Goal: Answer question/provide support: Answer question/provide support

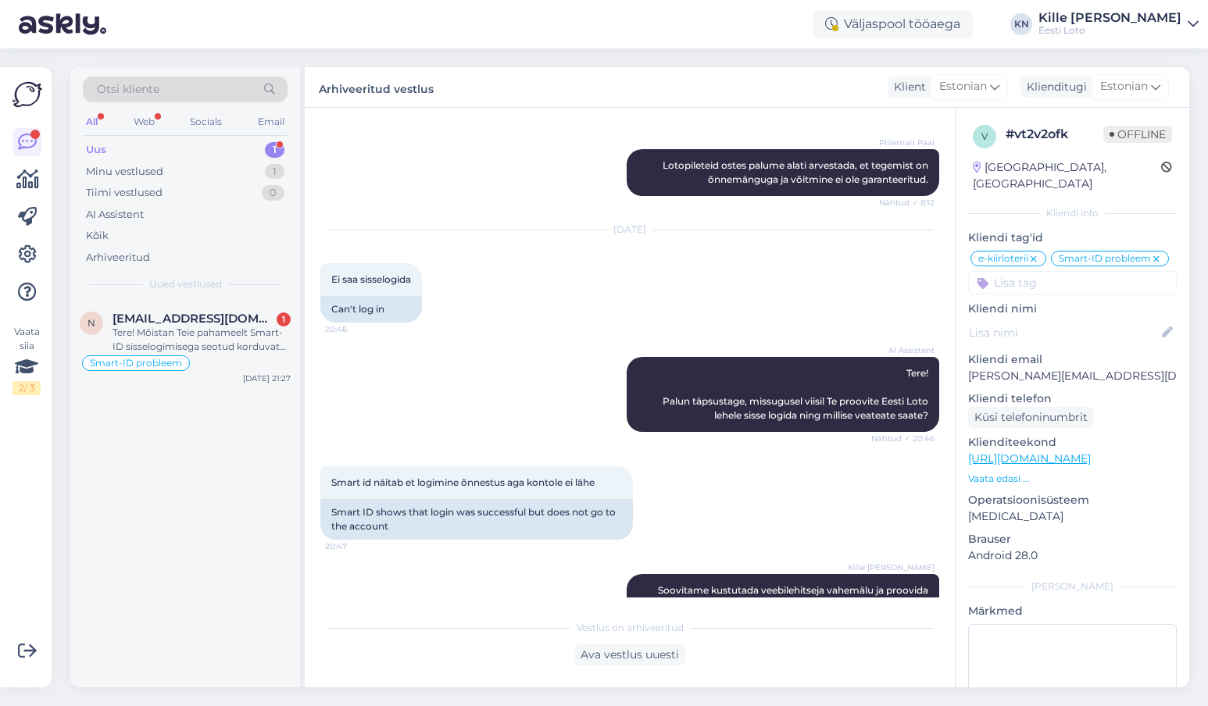
scroll to position [438, 0]
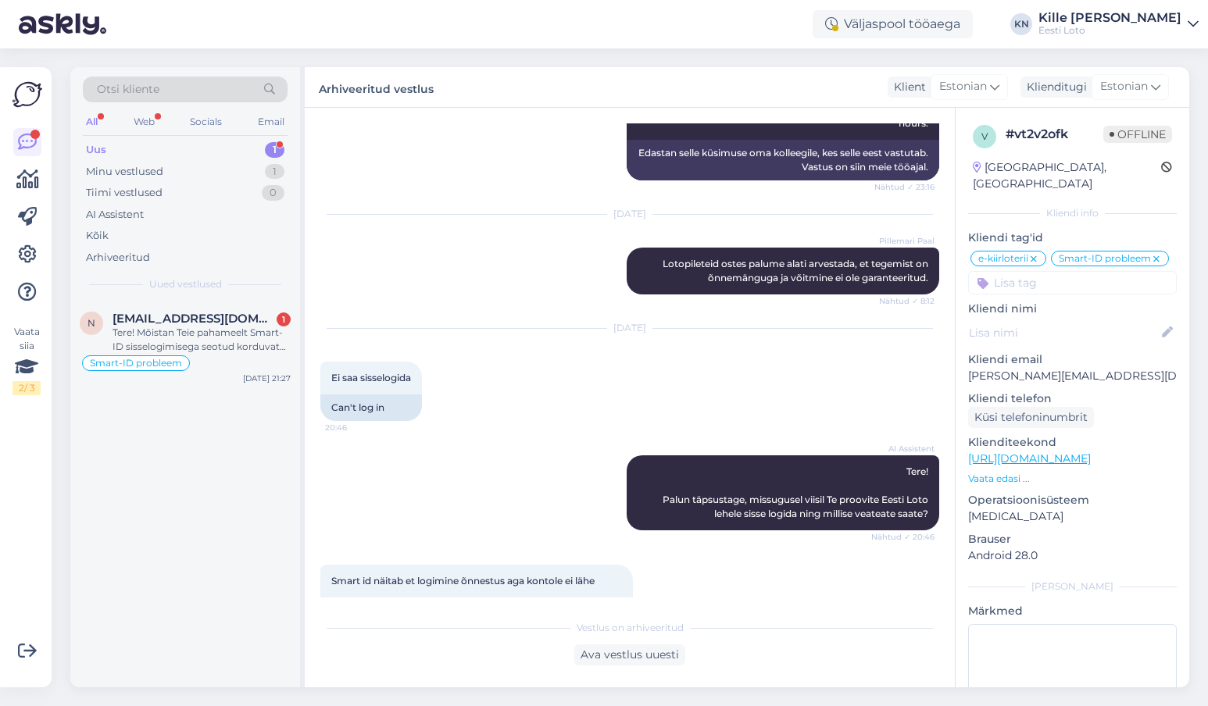
click at [184, 146] on div "Uus 1" at bounding box center [185, 150] width 205 height 22
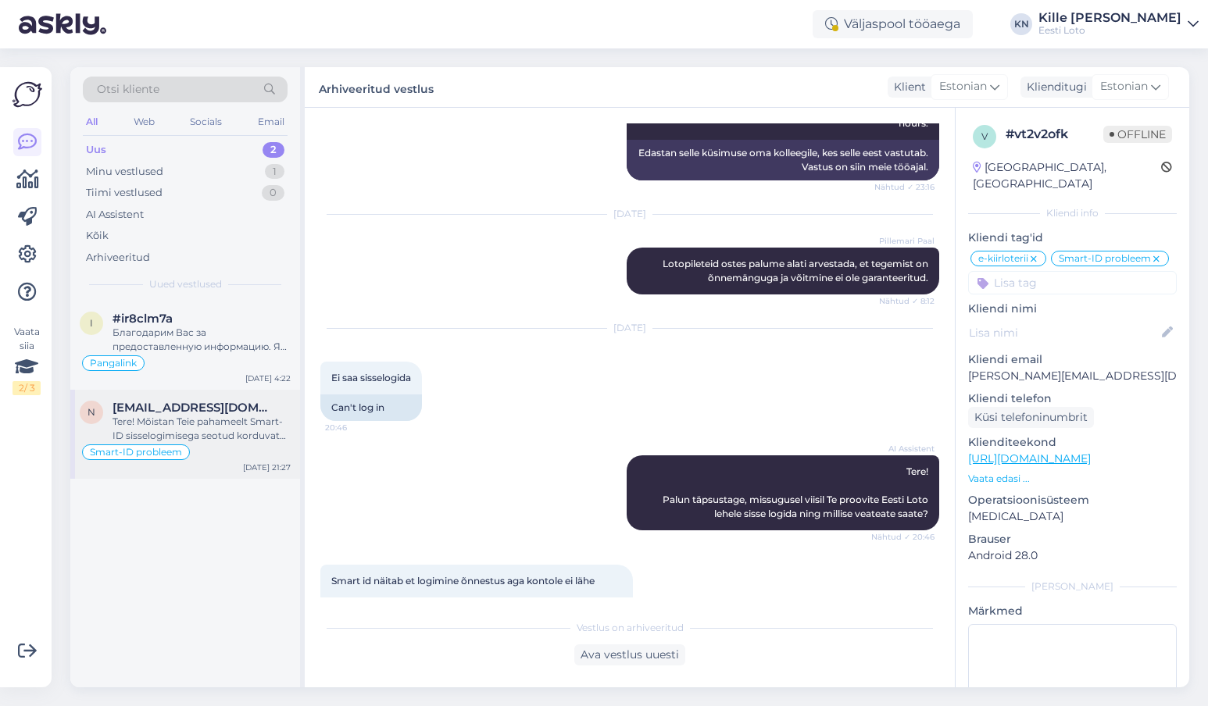
click at [176, 434] on div "Tere! Mõistan Teie pahameelt Smart-ID sisselogimisega seotud korduvate probleem…" at bounding box center [201, 429] width 178 height 28
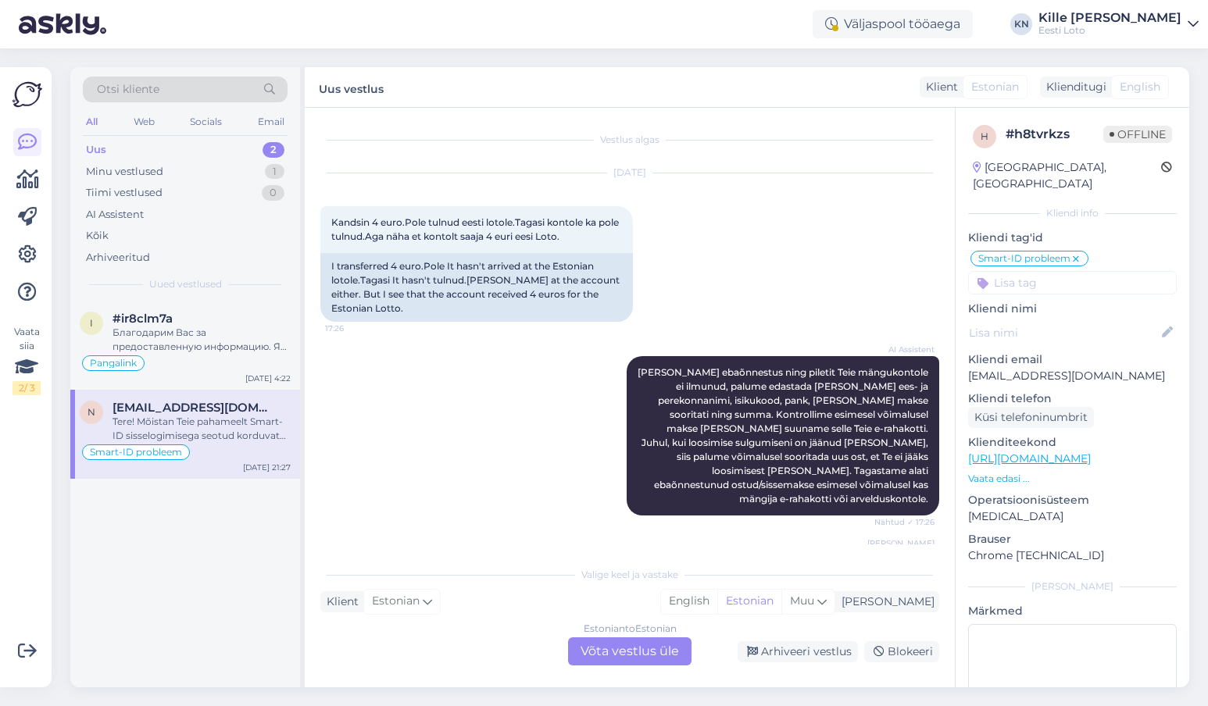
scroll to position [1552, 0]
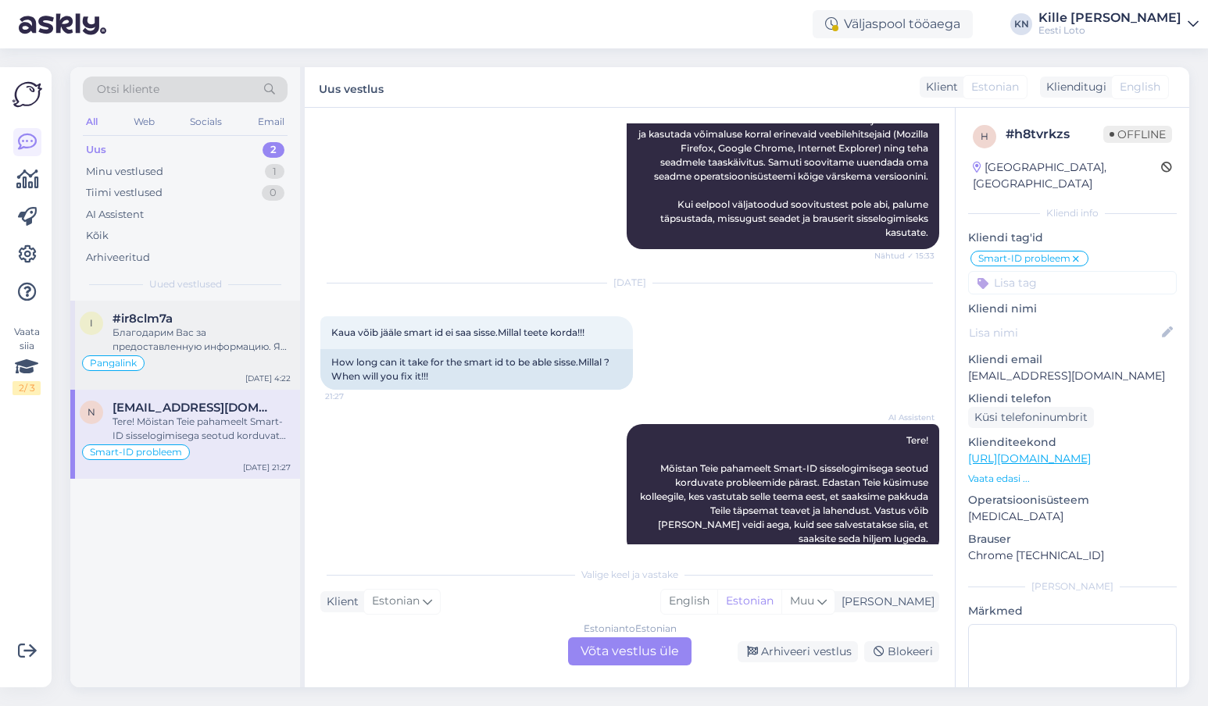
click at [159, 335] on div "Благодарим Вас за предоставленную информацию. Я передам эти данные коллеге для …" at bounding box center [201, 340] width 178 height 28
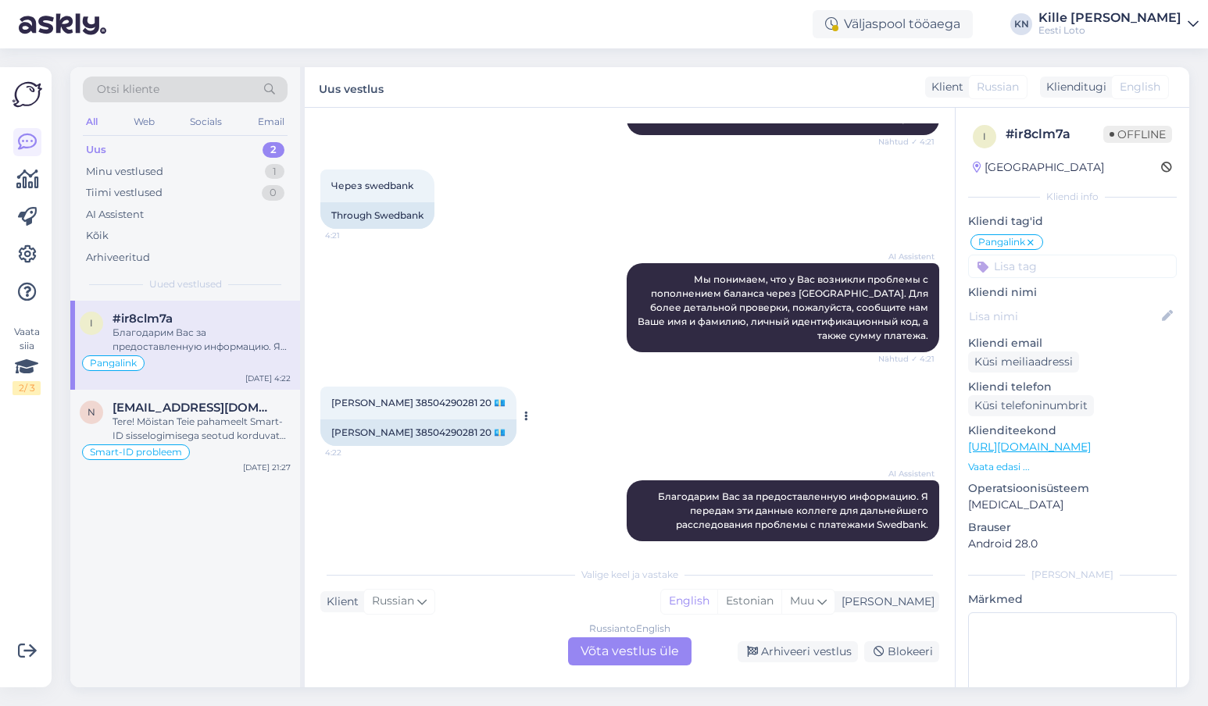
click at [407, 397] on span "[PERSON_NAME] 38504290281 20 💶" at bounding box center [418, 403] width 174 height 12
copy span "SAVELJEV"
click at [489, 434] on div "AI Assistent Благодарим Вас за предоставленную информацию. Я передам эти данные…" at bounding box center [629, 510] width 619 height 95
click at [455, 419] on div "[PERSON_NAME] 38504290281 20 💶" at bounding box center [418, 432] width 196 height 27
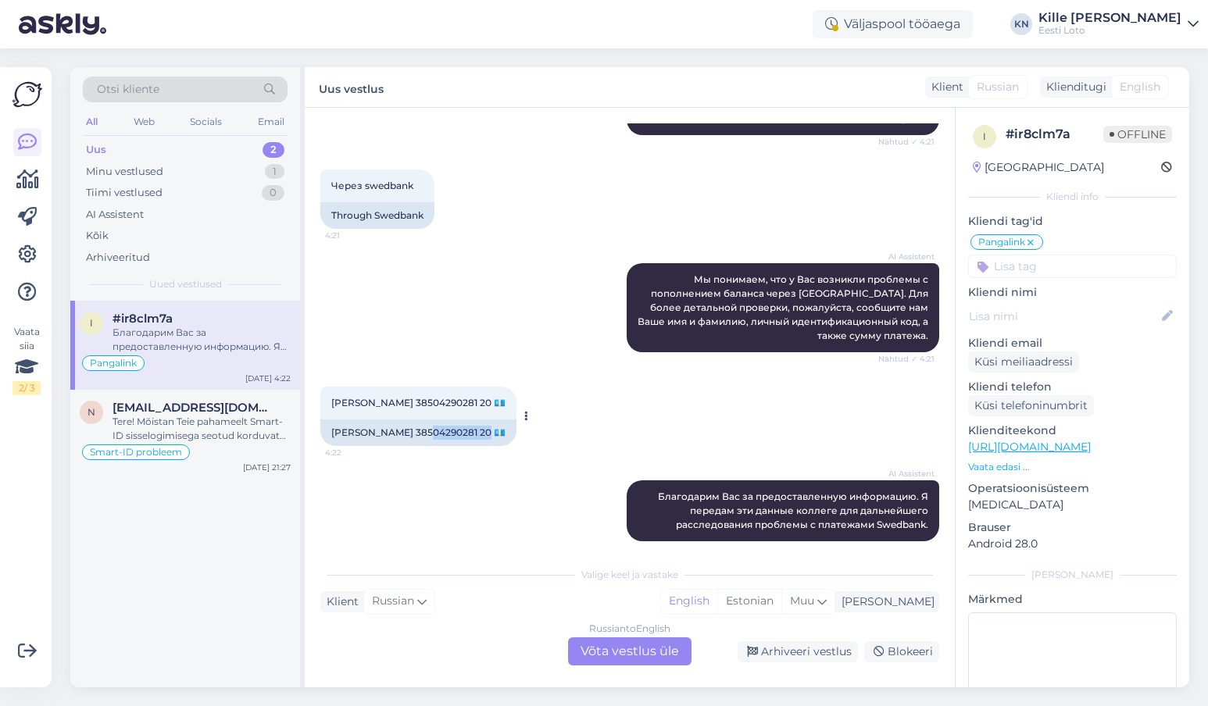
click at [455, 419] on div "[PERSON_NAME] 38504290281 20 💶" at bounding box center [418, 432] width 196 height 27
copy div "38504290281"
click at [747, 266] on input at bounding box center [1072, 266] width 209 height 23
type input "e-ra"
click at [747, 305] on span "E-rahakott" at bounding box center [1072, 309] width 51 height 9
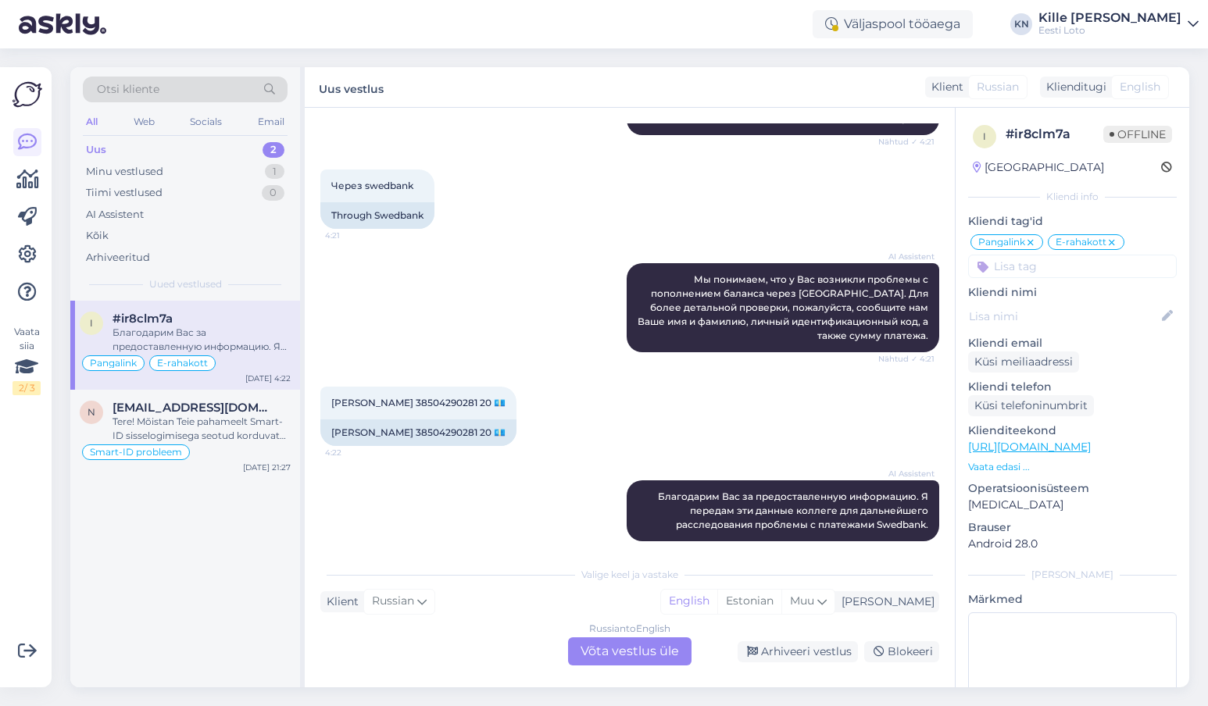
click at [573, 434] on div "Russian to English Võta vestlus üle" at bounding box center [629, 651] width 123 height 28
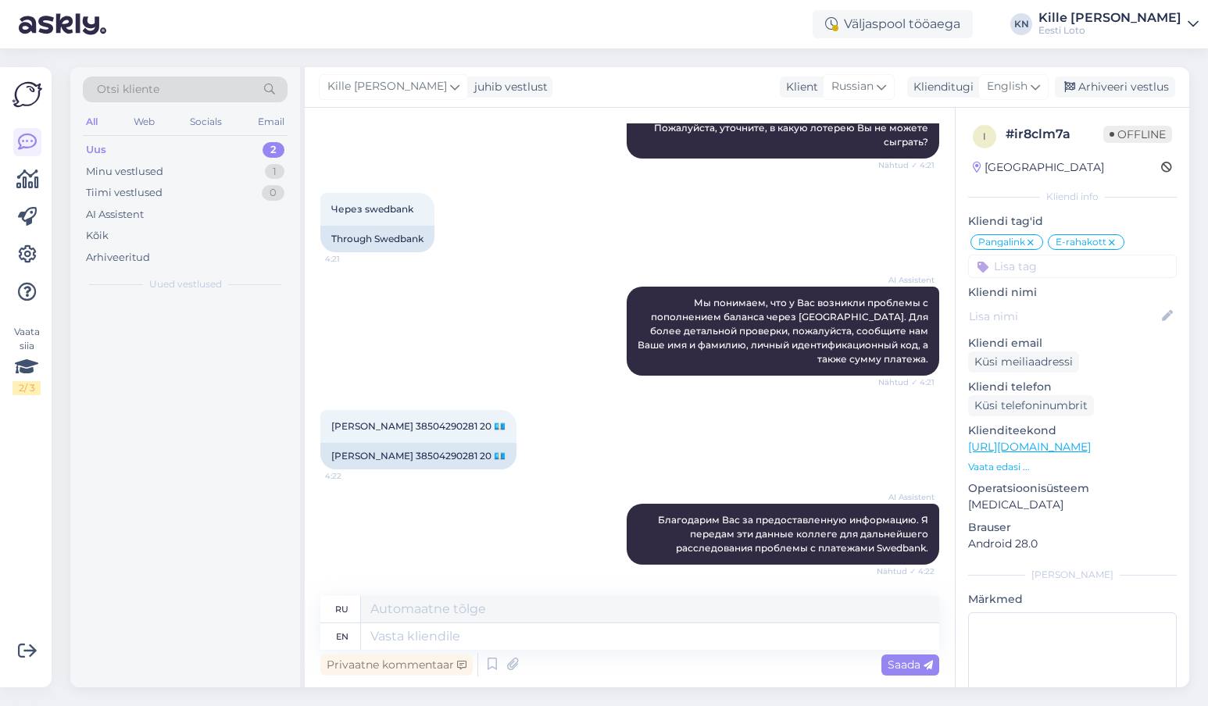
scroll to position [1462, 0]
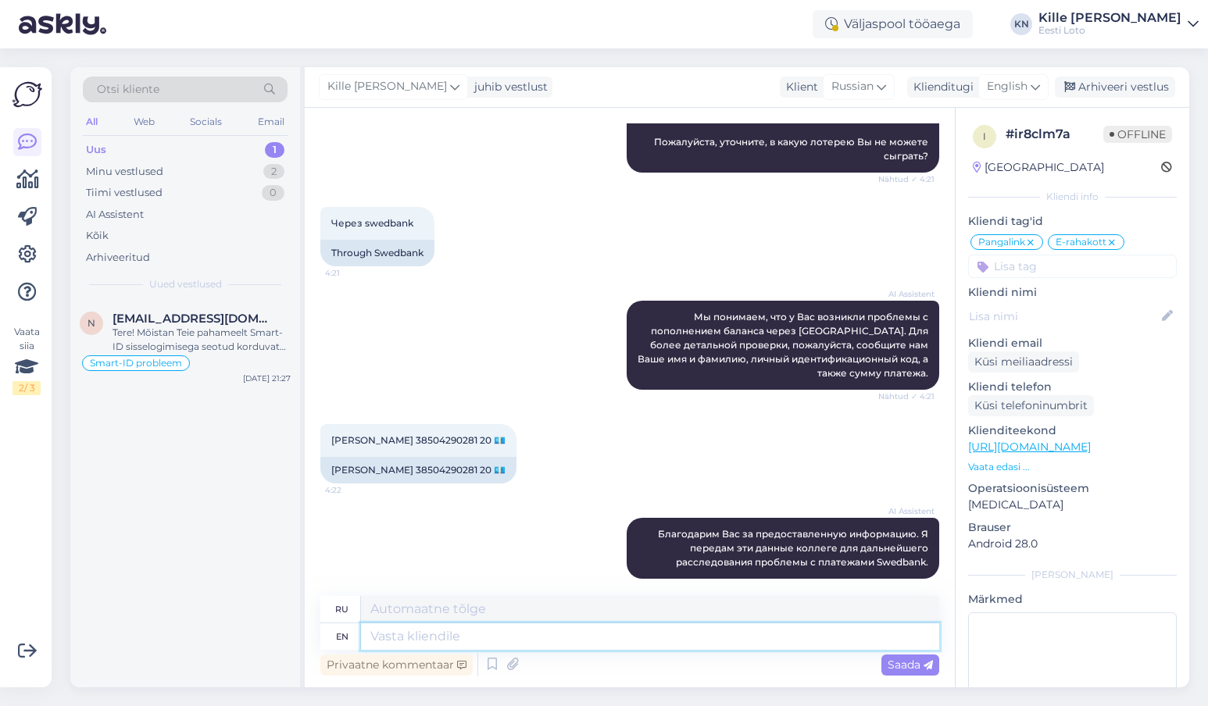
click at [520, 434] on textarea at bounding box center [650, 636] width 578 height 27
click at [747, 90] on span "English" at bounding box center [1007, 86] width 41 height 17
type input "est"
click at [747, 152] on link "Estonian" at bounding box center [978, 156] width 172 height 25
click at [541, 434] on textarea at bounding box center [650, 636] width 578 height 27
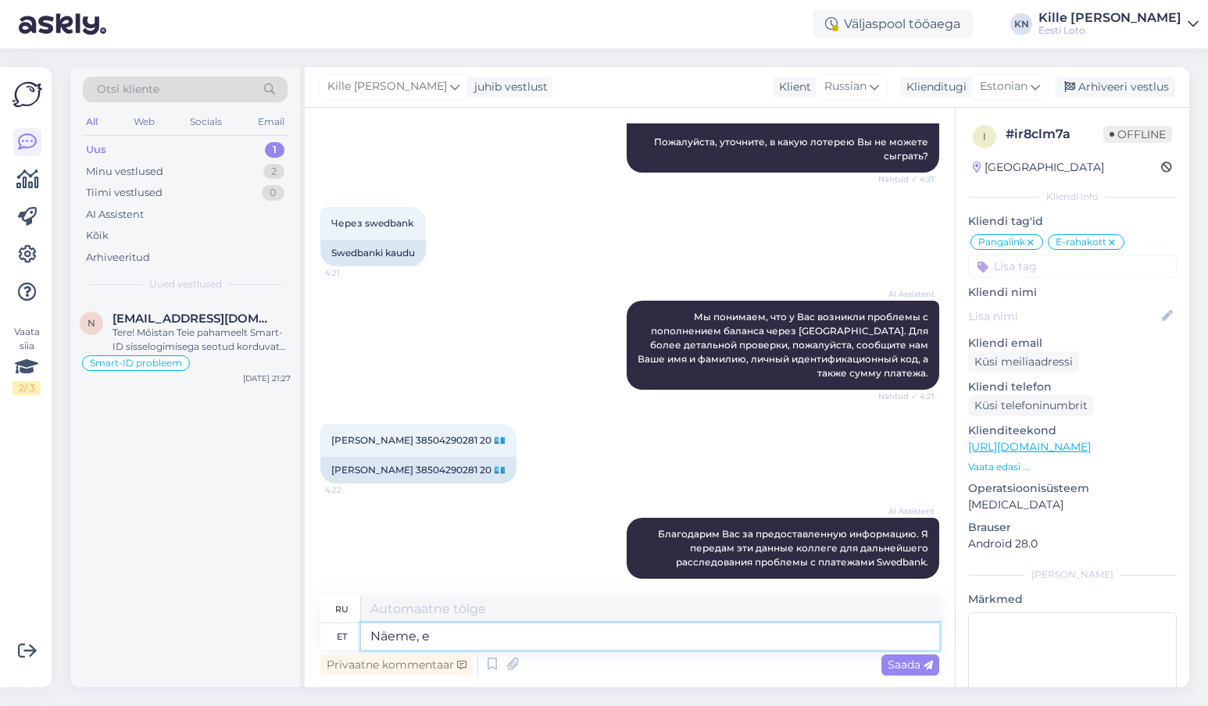
type textarea "Näeme, et"
type textarea "Посмотрим,"
type textarea "Näeme, et si"
type textarea "Мы видим, что"
type textarea "Näeme, et sissemaksed o"
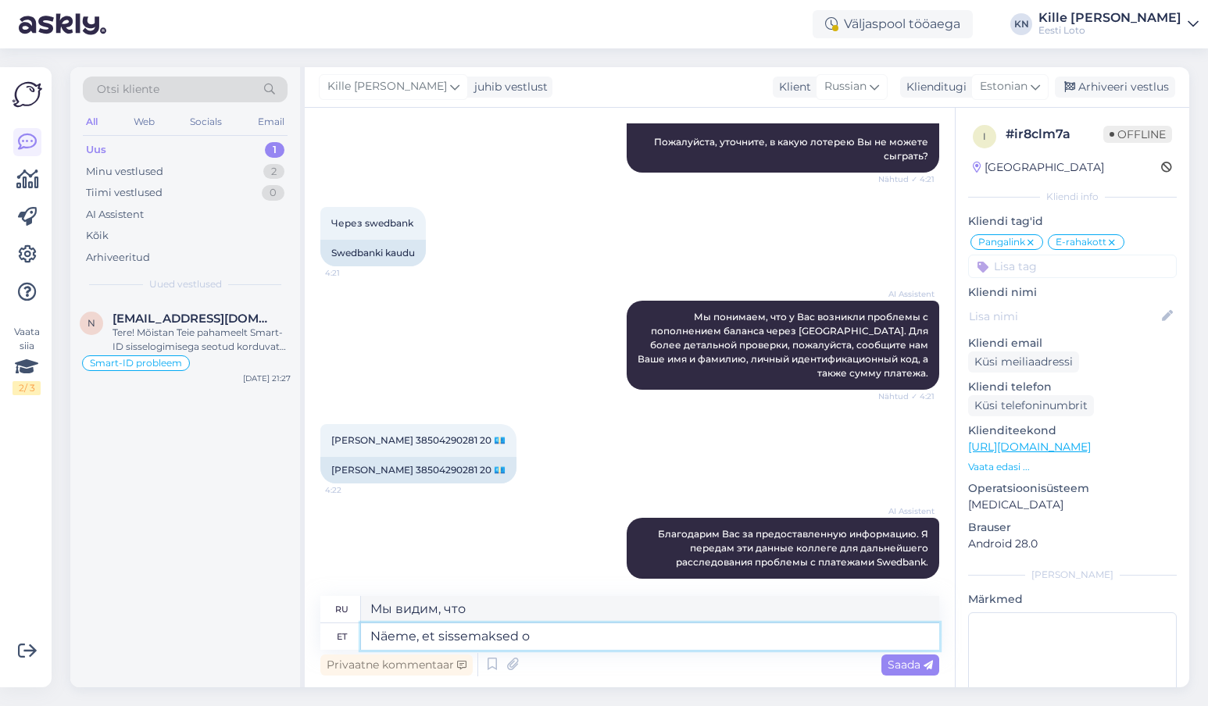
type textarea "Мы видим, что вклады"
type textarea "Näeme, et sissemaksed on Teie e-"
type textarea "Мы видим, что это ваши взносы."
type textarea "Näeme, et sissemaksed on Teie e-rahakotti j"
type textarea "Мы видим, что депозиты были зачислены на ваш электронный кошелек."
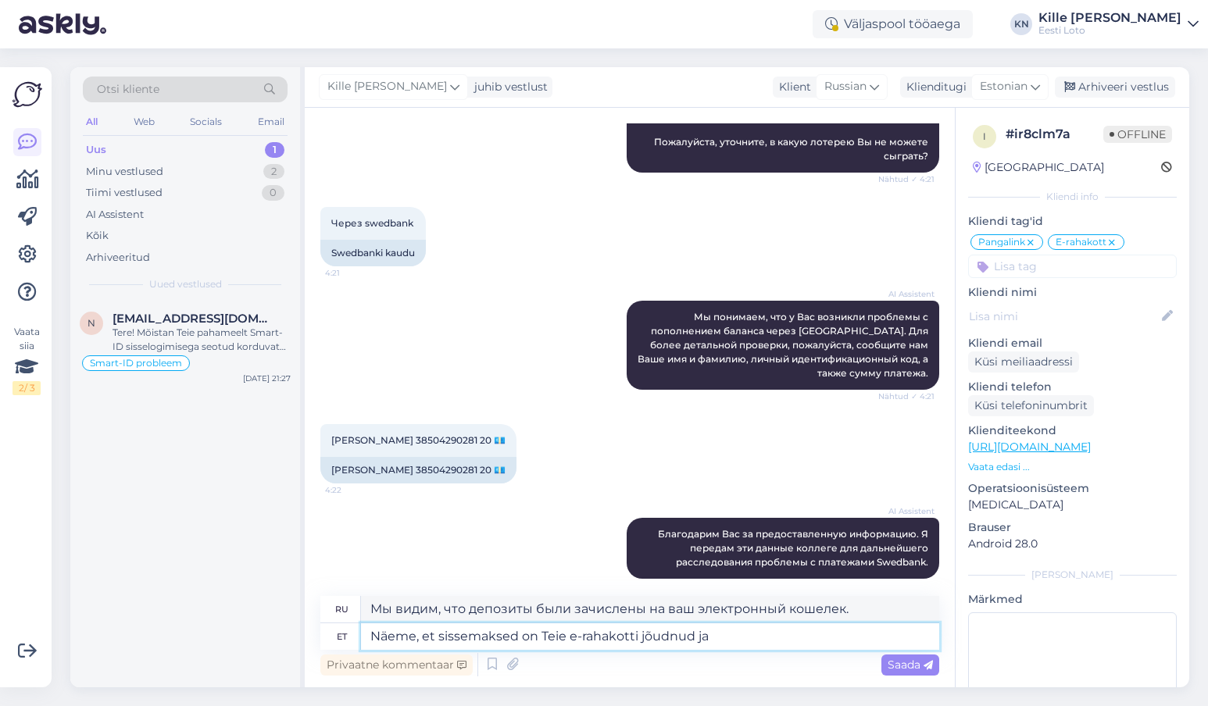
type textarea "Näeme, et sissemaksed on Teie e-rahakotti jõudnud ja"
type textarea "Мы видим, что депозиты поступили на ваш электронный кошелек."
type textarea "Näeme, et sissemaksed on Teie e-rahakotti jõudnud ja ole"
type textarea "Мы видим, что депозиты поступили на ваш электронный кошелек и"
type textarea "Näeme, et sissemaksed on Teie e-rahakotti jõudnud [PERSON_NAME] ka p"
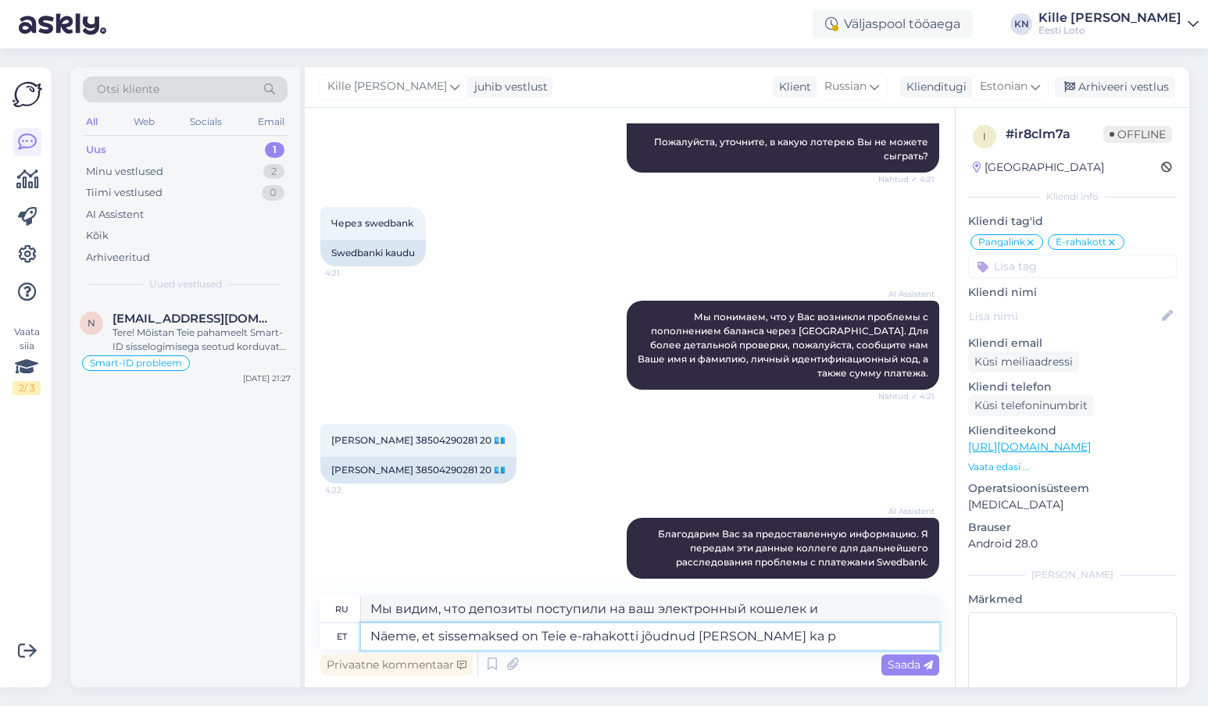
type textarea "Мы видим, что депозиты поступили на ваш электронный кошелек, и вы"
type textarea "Näeme, et sissemaksed on Teie e-rahakotti jõudnud [PERSON_NAME] ka pile"
type textarea "Мы видим, что депозиты поступили на ваш электронный кошелек, и вы также"
type textarea "Näeme, et sissemaksed on Teie e-rahakotti jõudnud [PERSON_NAME] ka piletio"
type textarea "Мы видим, что депозиты поступили на ваш электронный кошелек, и вы также приобре…"
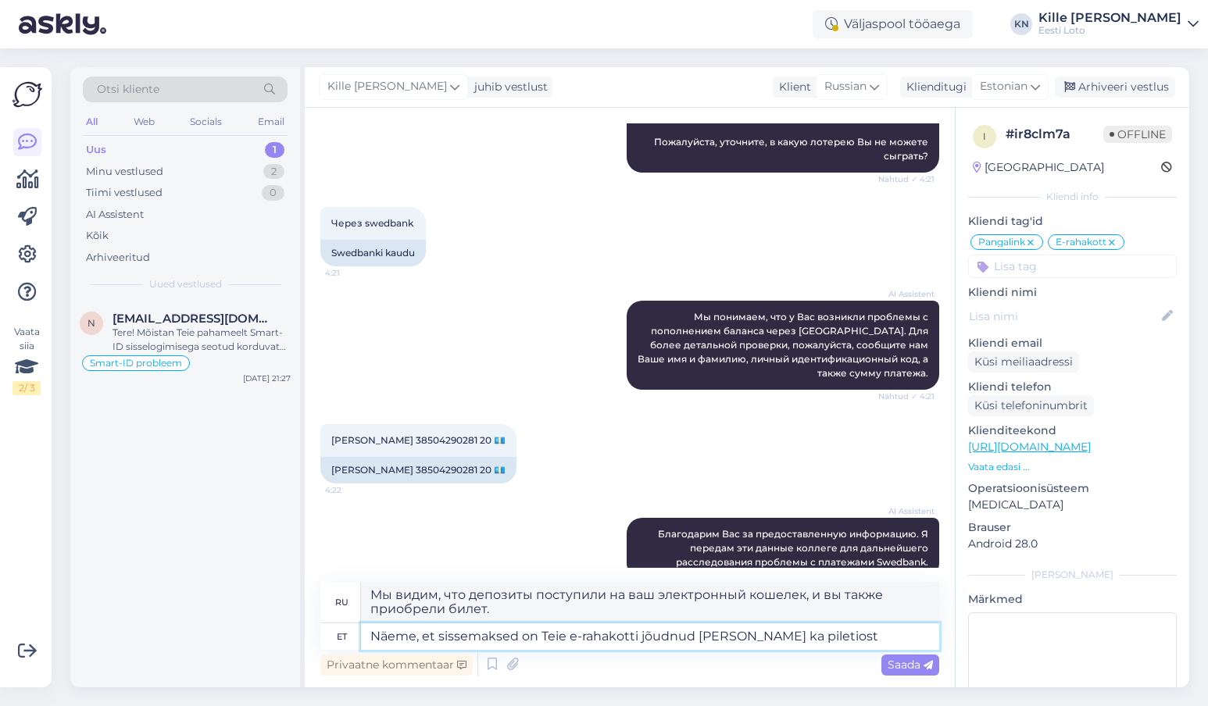
type textarea "Näeme, et sissemaksed on Teie e-rahakotti jõudnud [PERSON_NAME] ka piletiostu"
type textarea "Мы видим, что депозиты поступили на ваш электронный кошелек, и вы также находит…"
type textarea "Näeme, et sissemaksed on Teie e-rahakotti jõudnud [PERSON_NAME] ka piletiostud …"
type textarea "Мы видим, что депозиты поступили на ваш электронный кошелек, а также вы приобре…"
type textarea "Näeme, et sissemaksed on Teie e-rahakotti jõudnud [PERSON_NAME] ka piletiostud …"
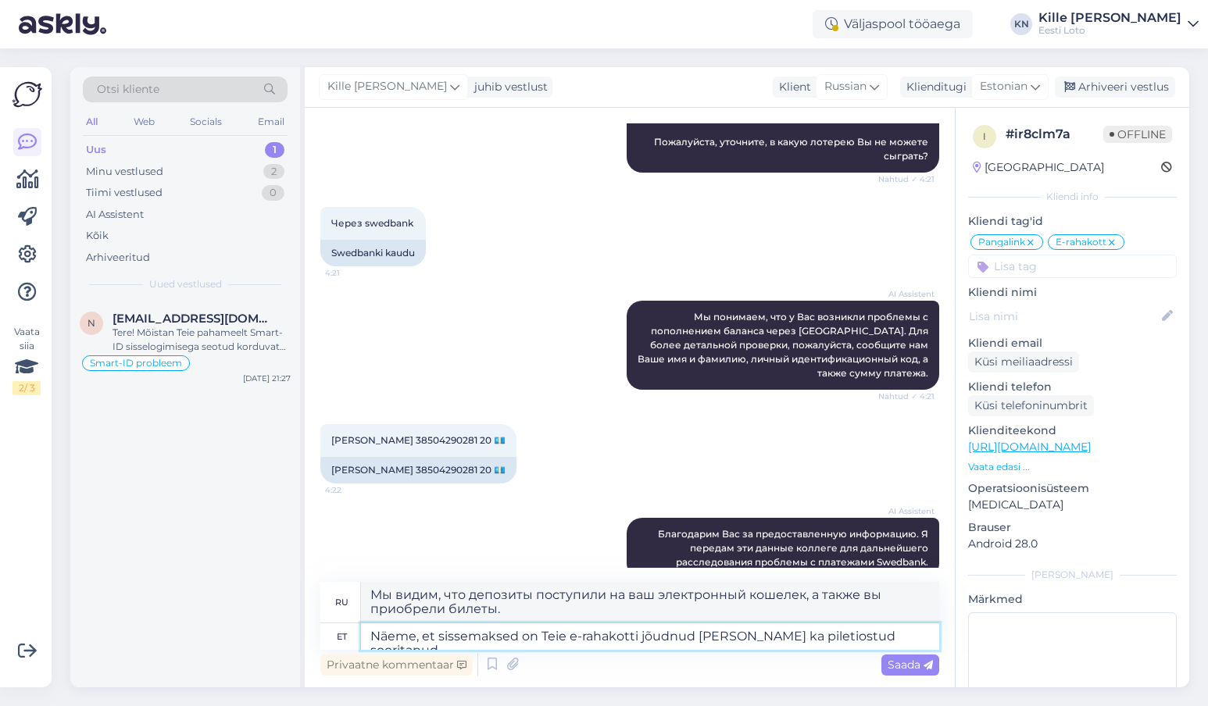
type textarea "Мы видим, что депозиты поступили на ваш электронный кошелек, а также вы соверши…"
type textarea "Näeme, et sissemaksed on Teie e-rahakotti jõudnud [PERSON_NAME] ka piletiostud …"
click at [747, 434] on span "Saada" at bounding box center [909, 665] width 45 height 14
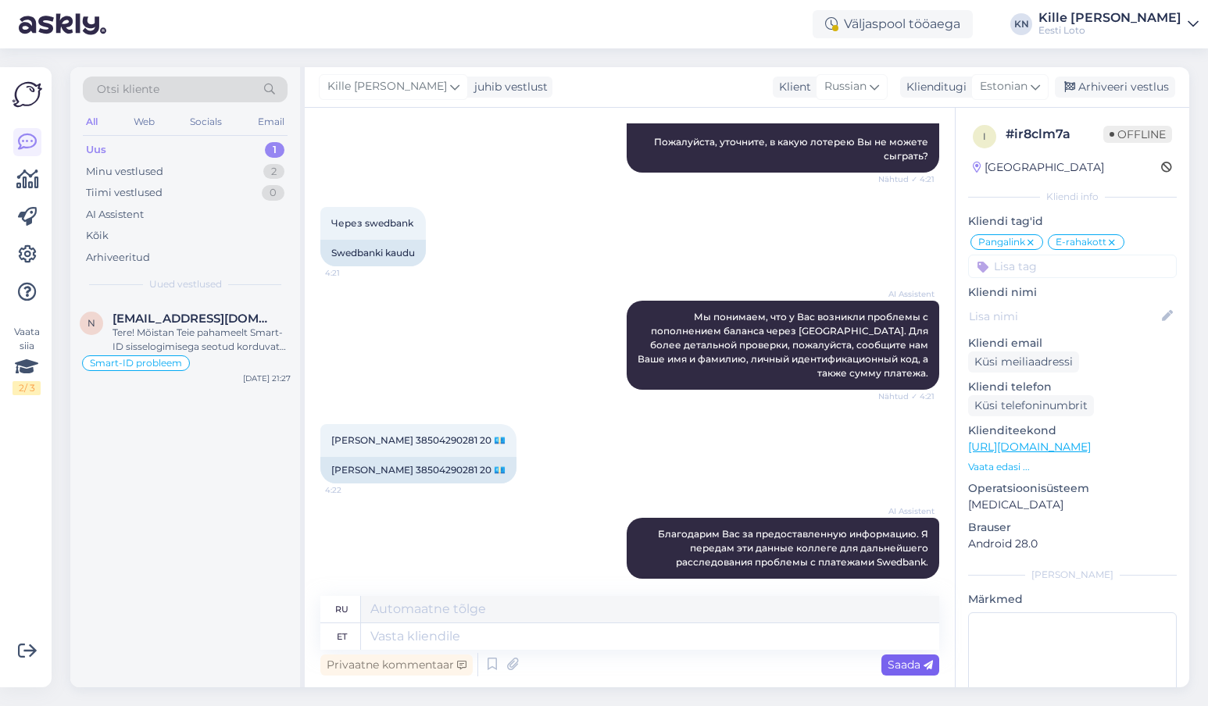
scroll to position [1583, 0]
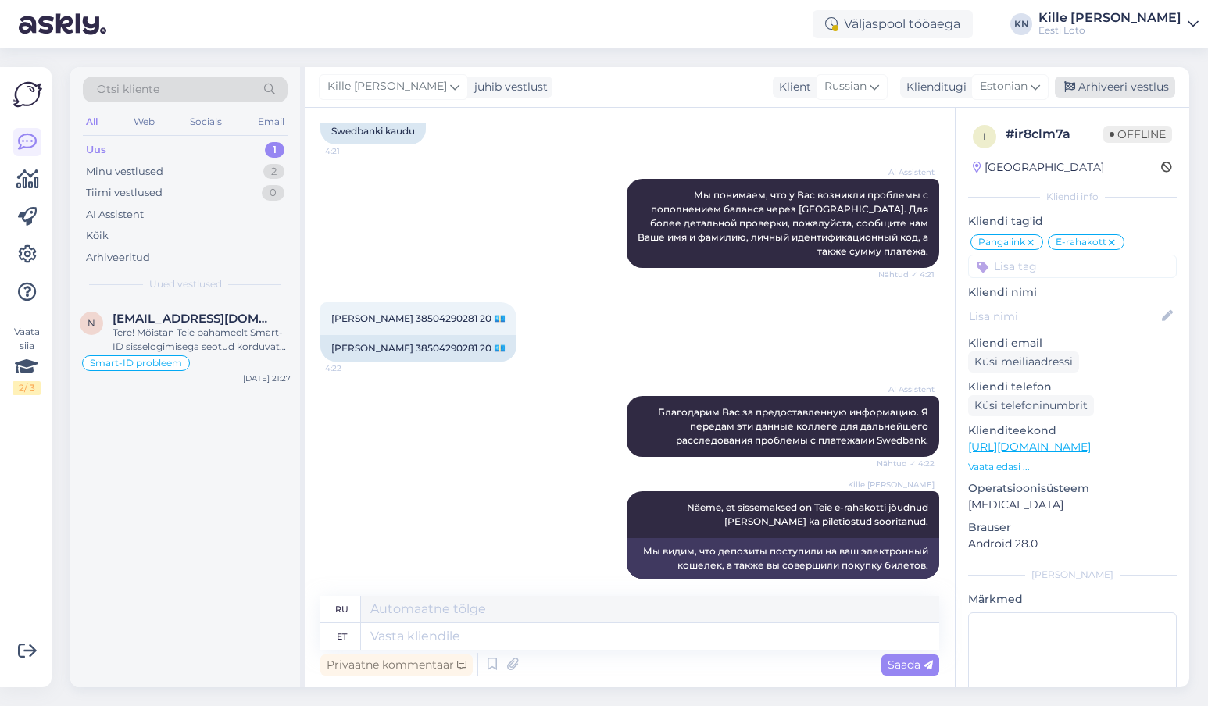
click at [747, 91] on div "Arhiveeri vestlus" at bounding box center [1115, 87] width 120 height 21
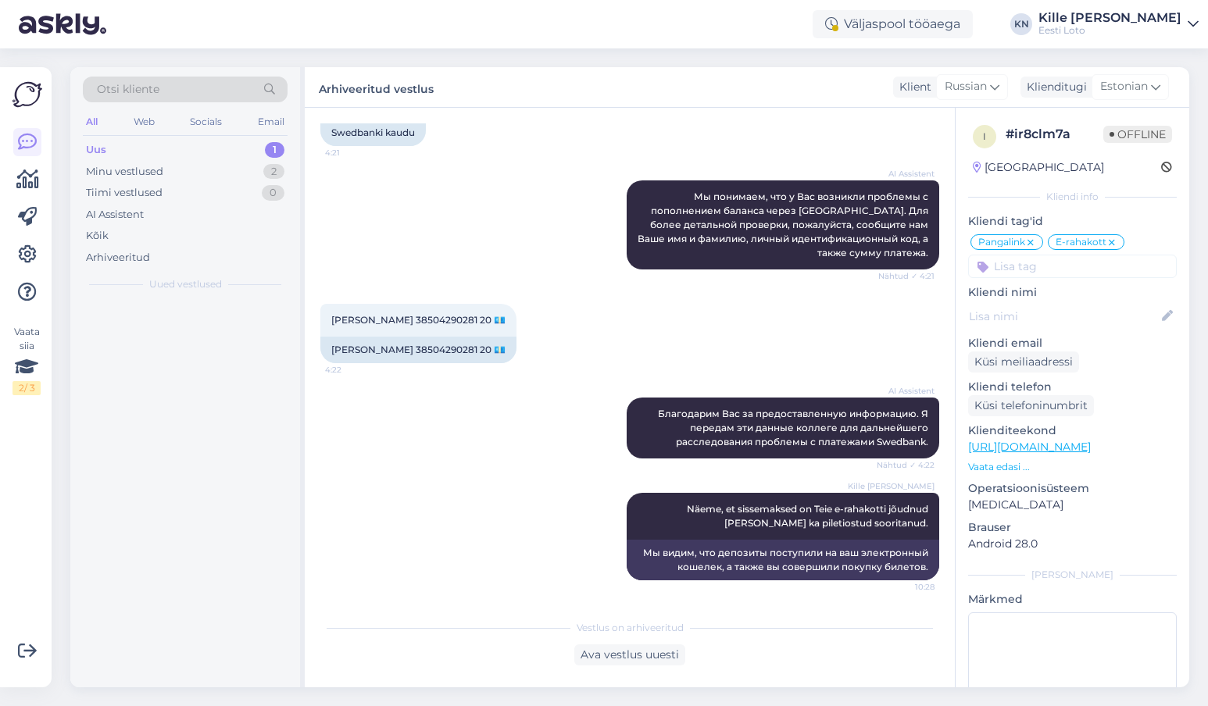
scroll to position [1568, 0]
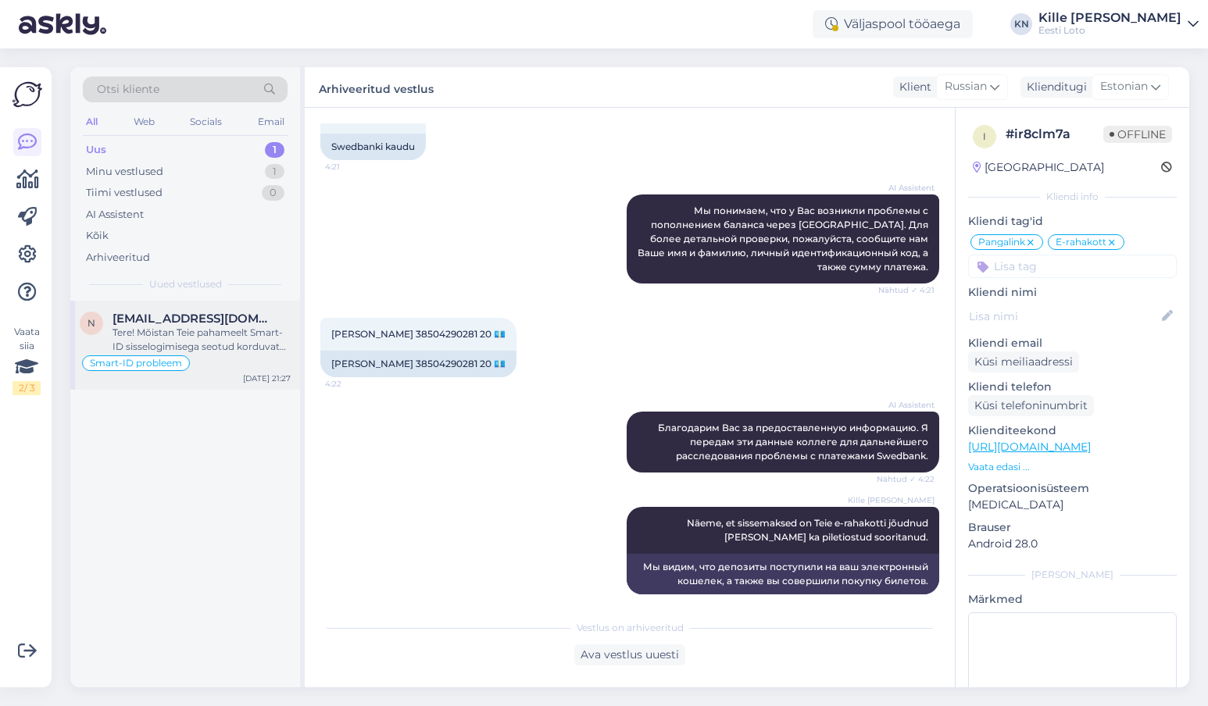
click at [180, 319] on span "[EMAIL_ADDRESS][DOMAIN_NAME]" at bounding box center [193, 319] width 162 height 14
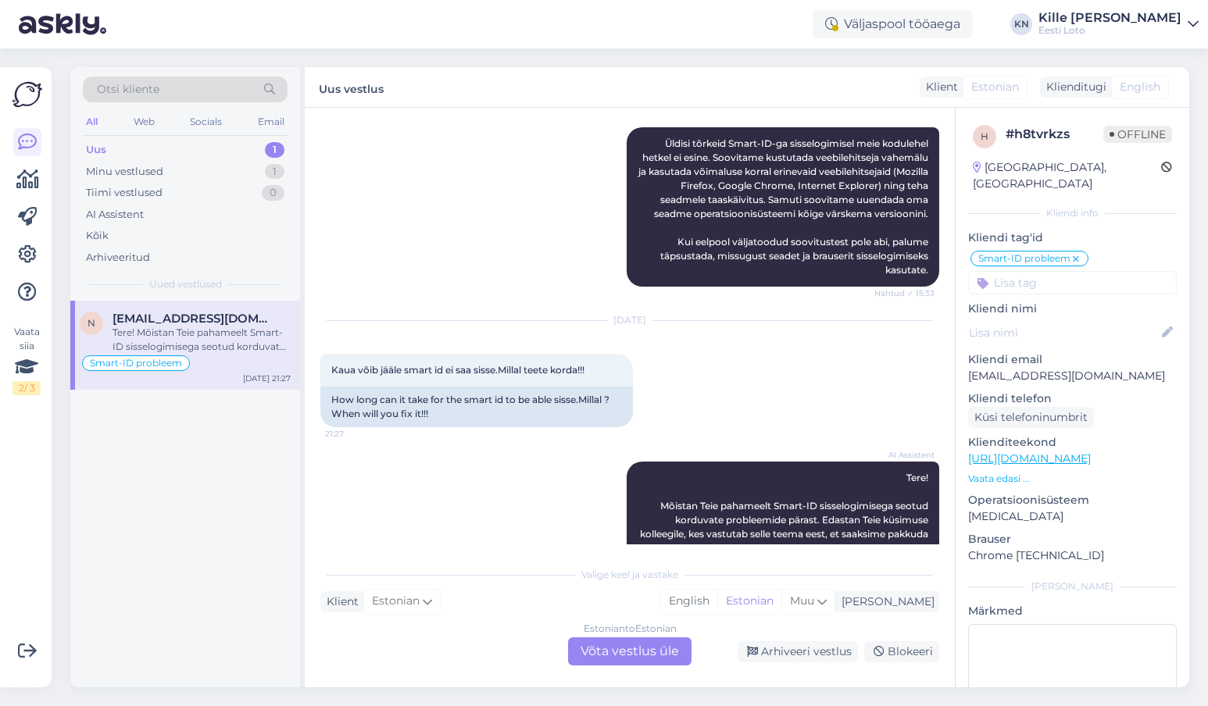
scroll to position [1552, 0]
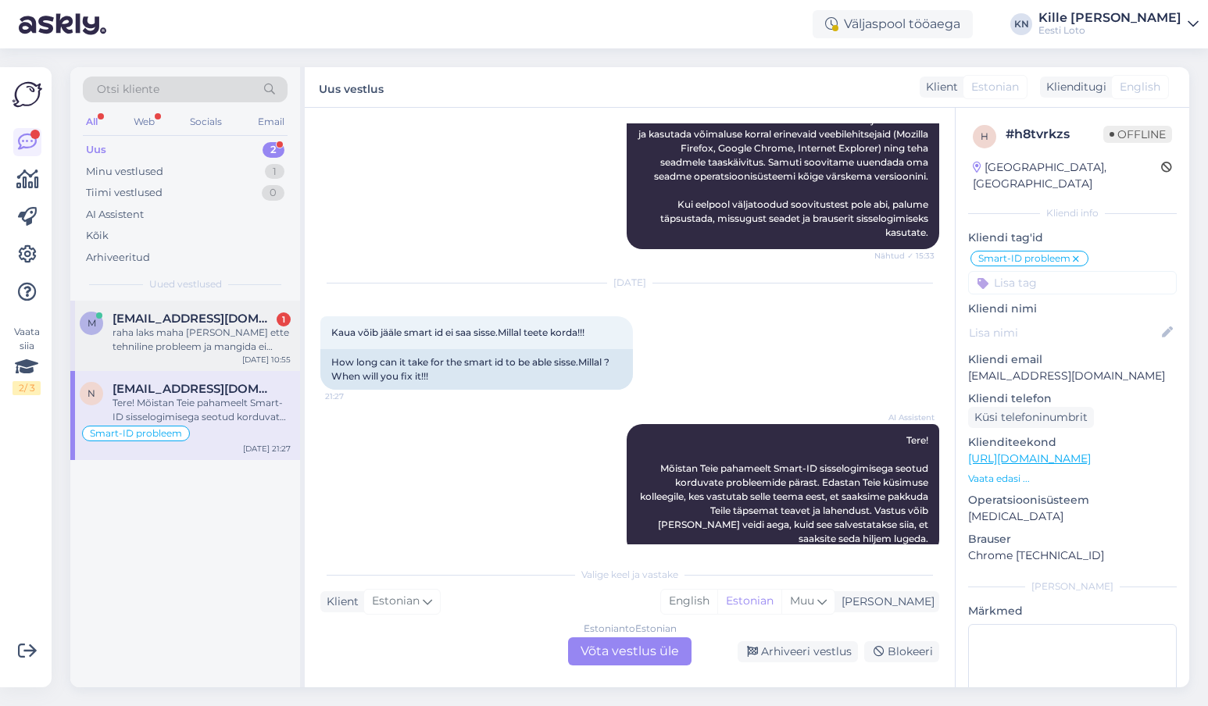
click at [216, 322] on span "[EMAIL_ADDRESS][DOMAIN_NAME]" at bounding box center [193, 319] width 162 height 14
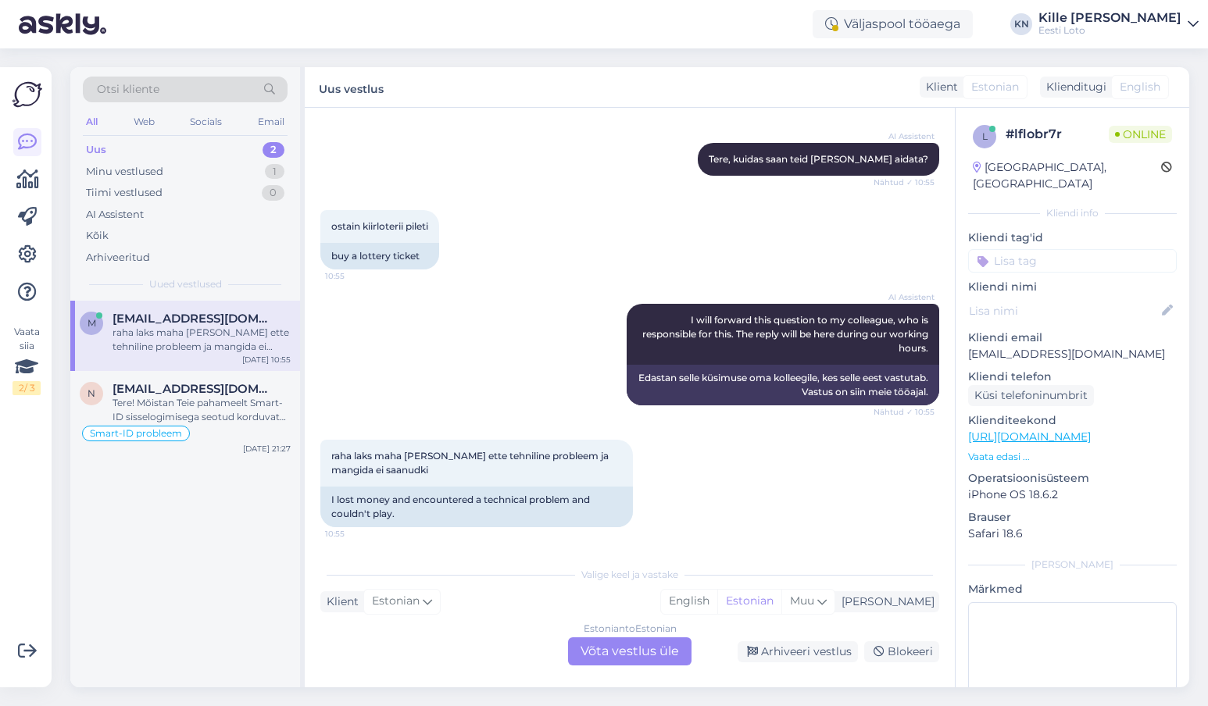
scroll to position [157, 0]
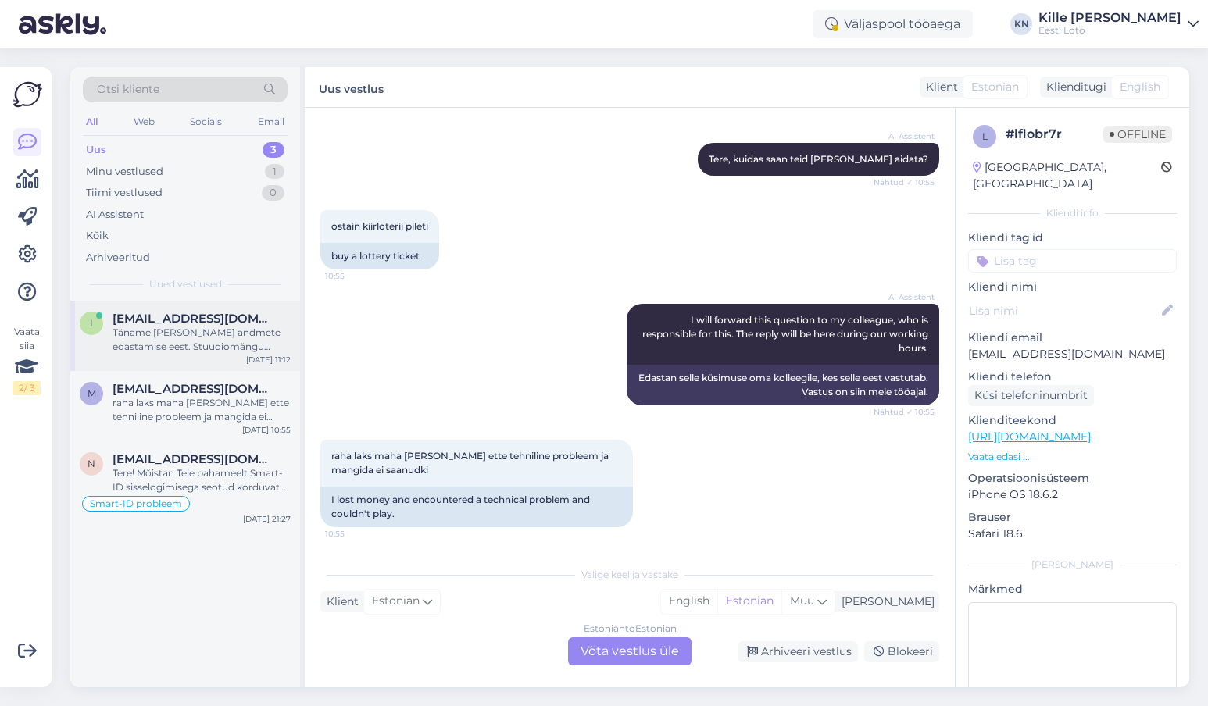
click at [179, 353] on div "Täname [PERSON_NAME] andmete edastamise eest. Stuudiomängu loosimisele registre…" at bounding box center [201, 340] width 178 height 28
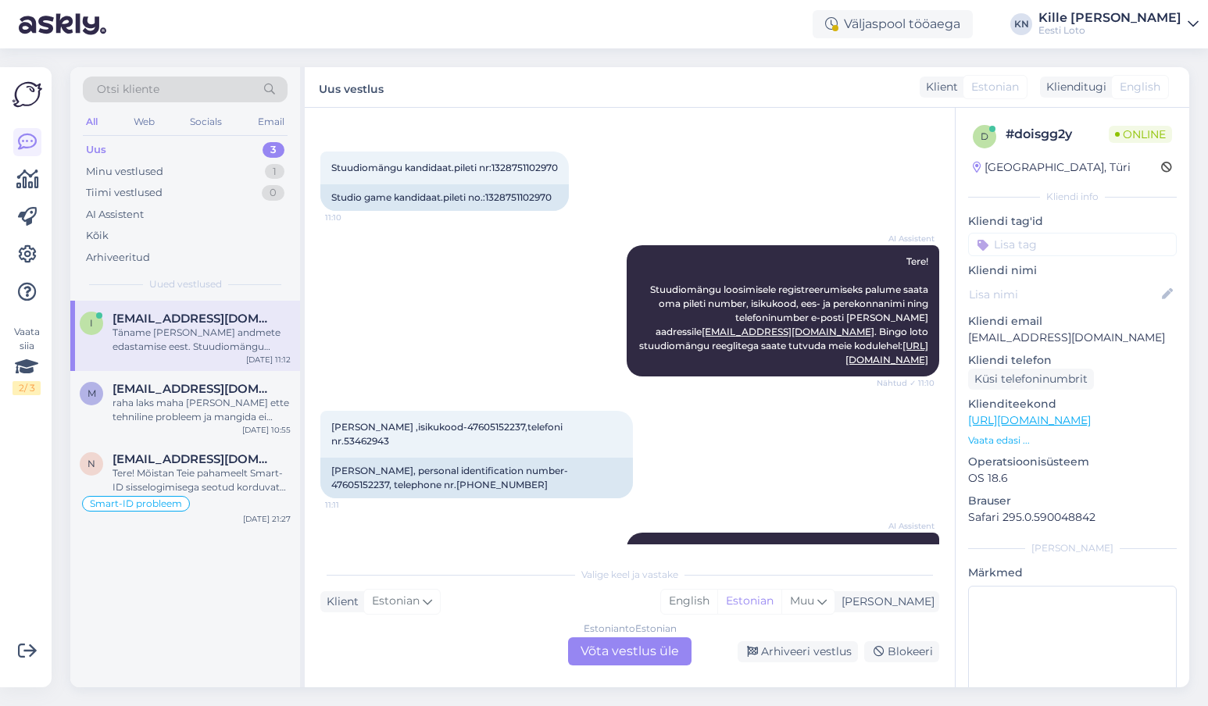
scroll to position [135, 0]
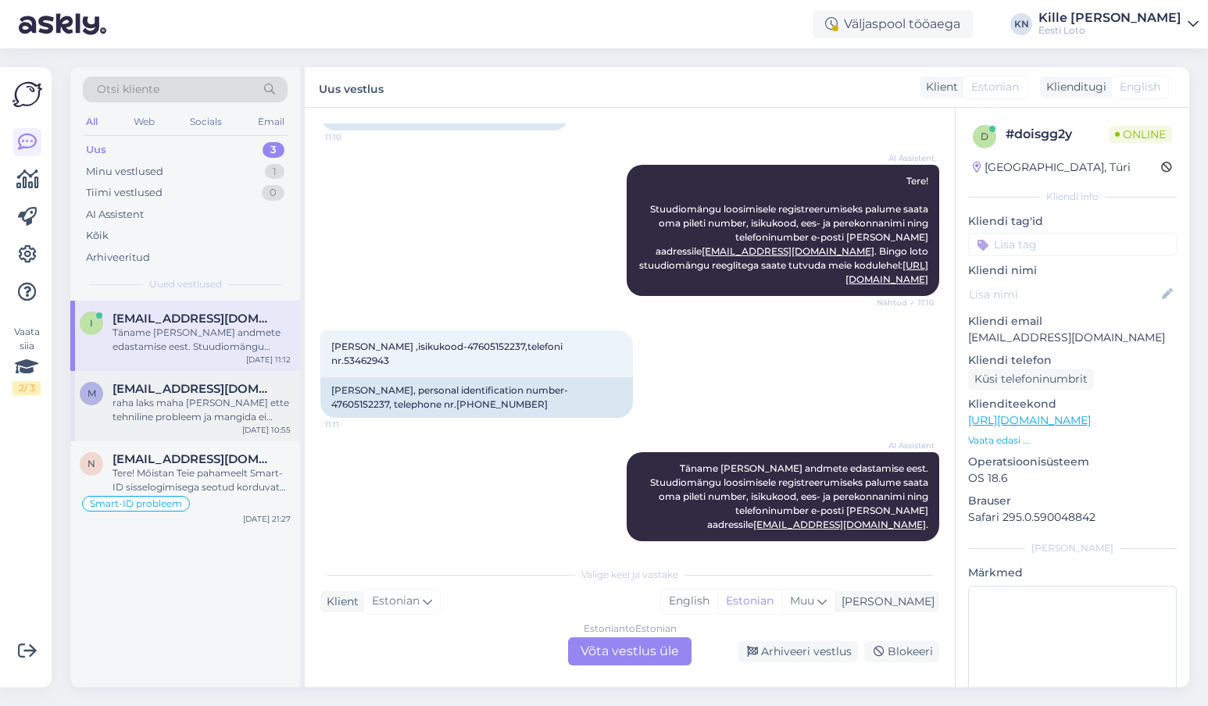
click at [180, 382] on span "[EMAIL_ADDRESS][DOMAIN_NAME]" at bounding box center [193, 389] width 162 height 14
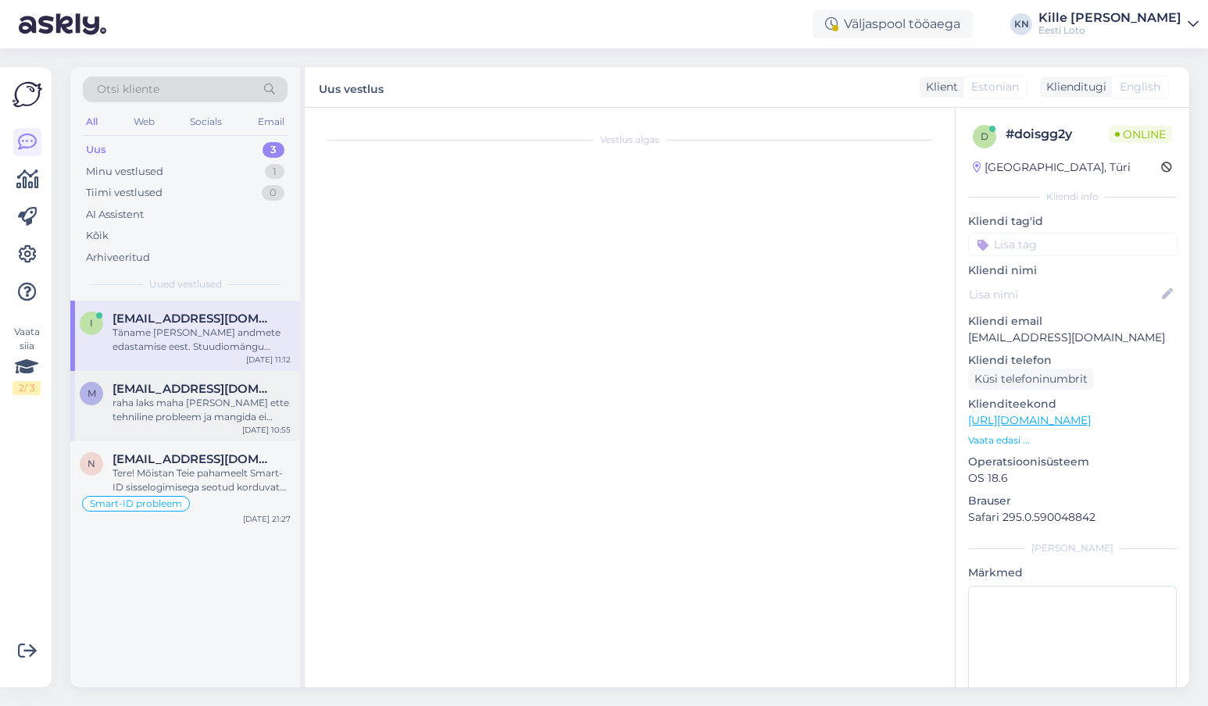
scroll to position [157, 0]
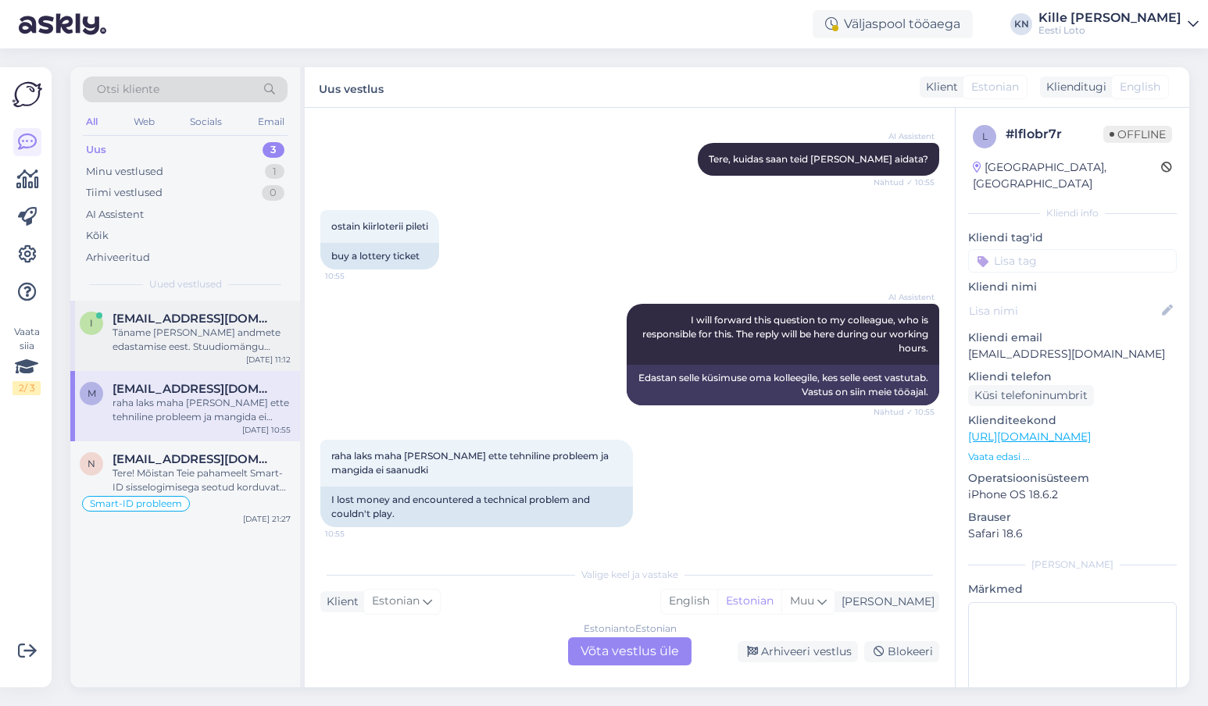
click at [187, 331] on div "Täname [PERSON_NAME] andmete edastamise eest. Stuudiomängu loosimisele registre…" at bounding box center [201, 340] width 178 height 28
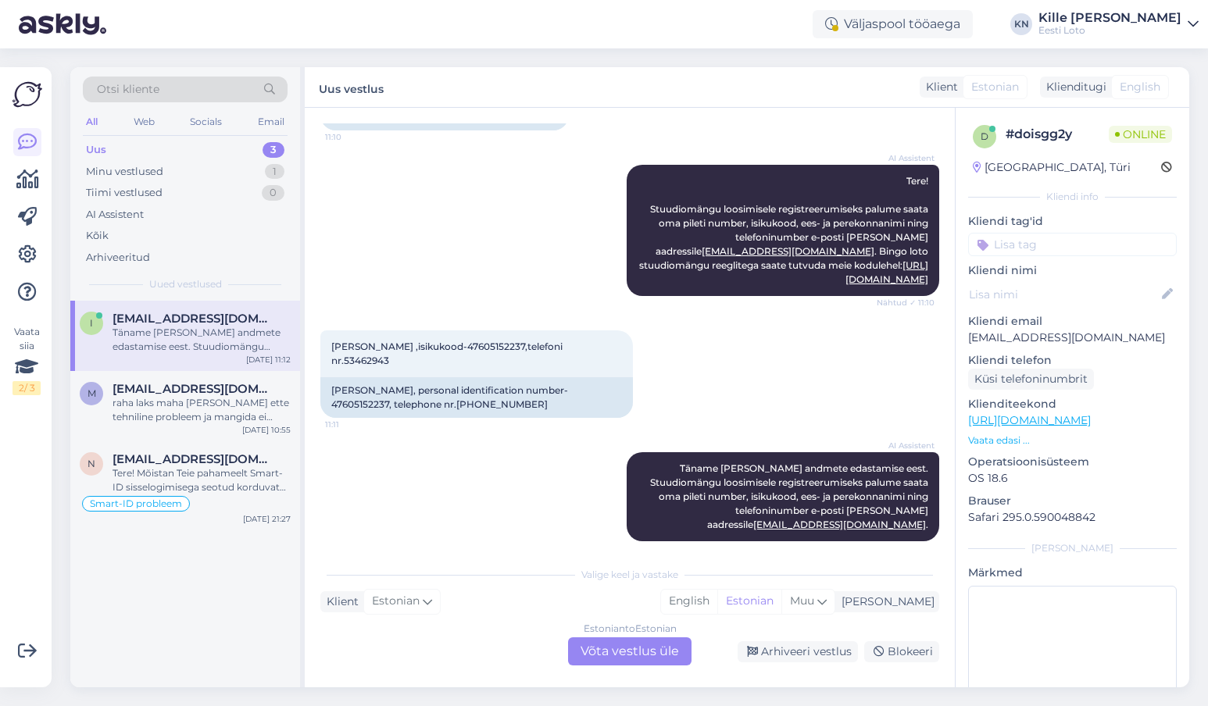
click at [605, 434] on div "Estonian to Estonian Võta vestlus üle" at bounding box center [629, 651] width 123 height 28
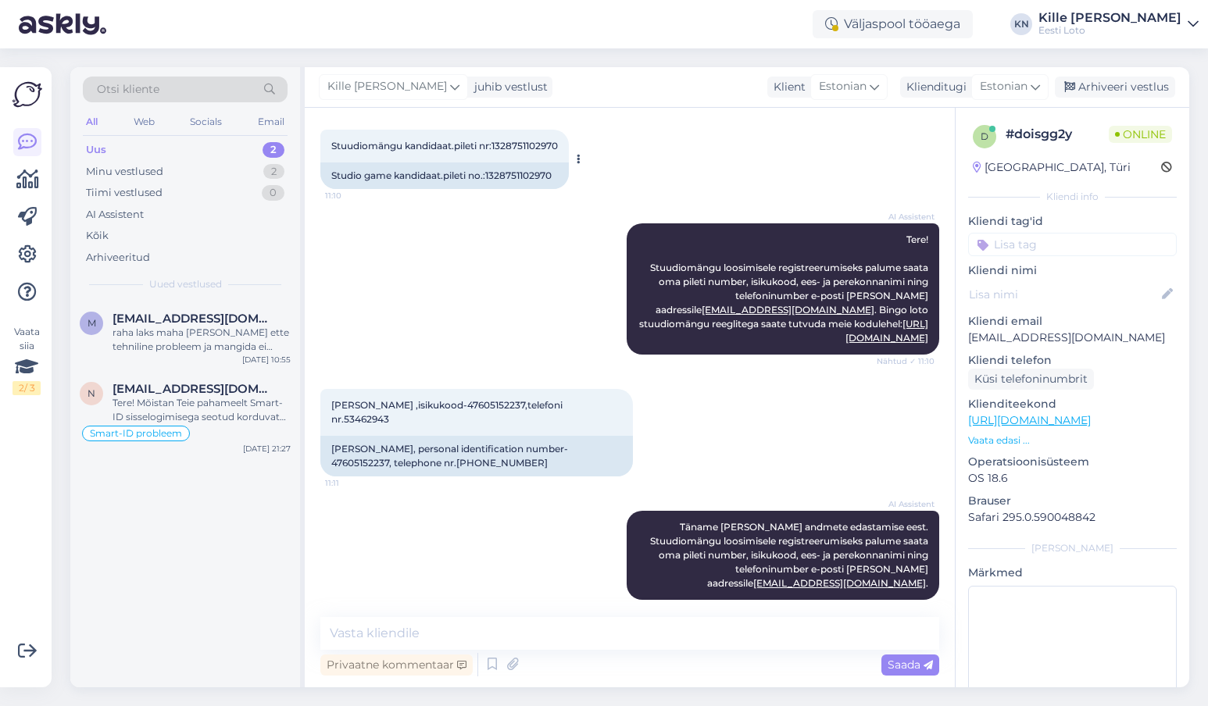
click at [525, 149] on span "Stuudiomängu kandidaat.pileti nr:1328751102970" at bounding box center [444, 146] width 227 height 12
copy span "1328751102970"
click at [331, 403] on div "[PERSON_NAME] ,isikukood-47605152237,telefoni nr.53462943 11:11" at bounding box center [476, 412] width 312 height 47
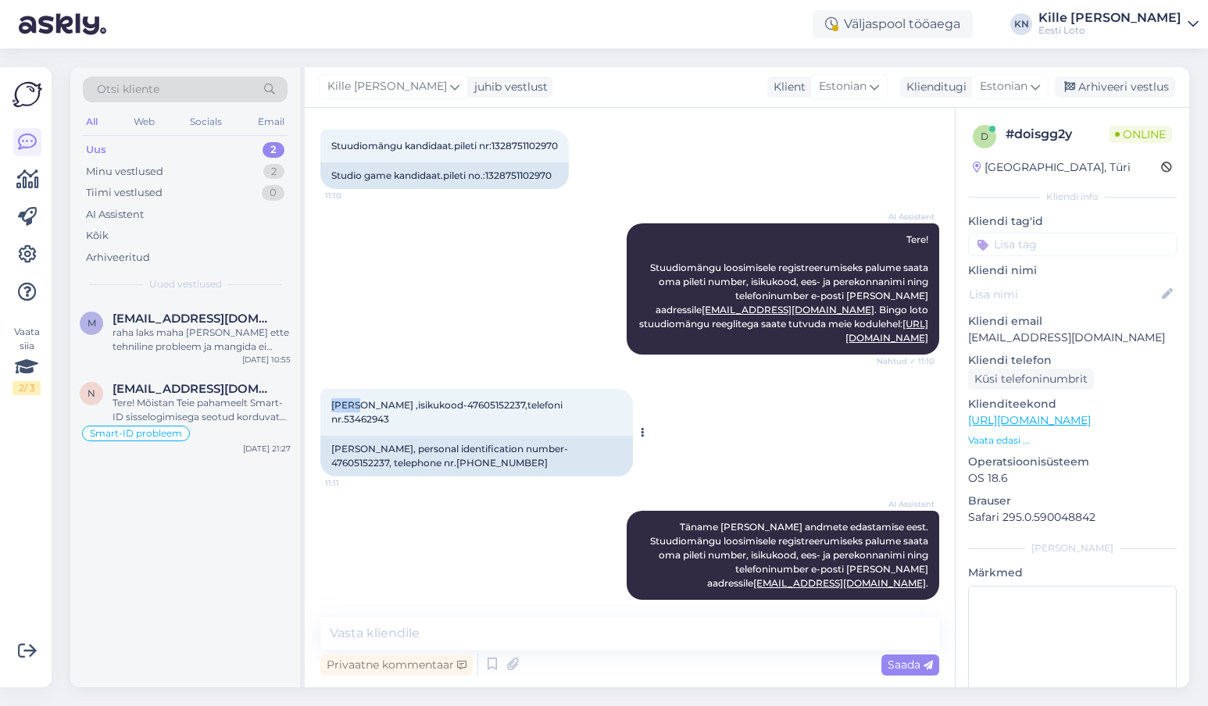
copy span "[PERSON_NAME]"
click at [379, 408] on span "[PERSON_NAME] ,isikukood-47605152237,telefoni nr.53462943" at bounding box center [448, 412] width 234 height 26
copy span "Volmre"
click at [475, 408] on span "[PERSON_NAME] ,isikukood-47605152237,telefoni nr.53462943" at bounding box center [448, 412] width 234 height 26
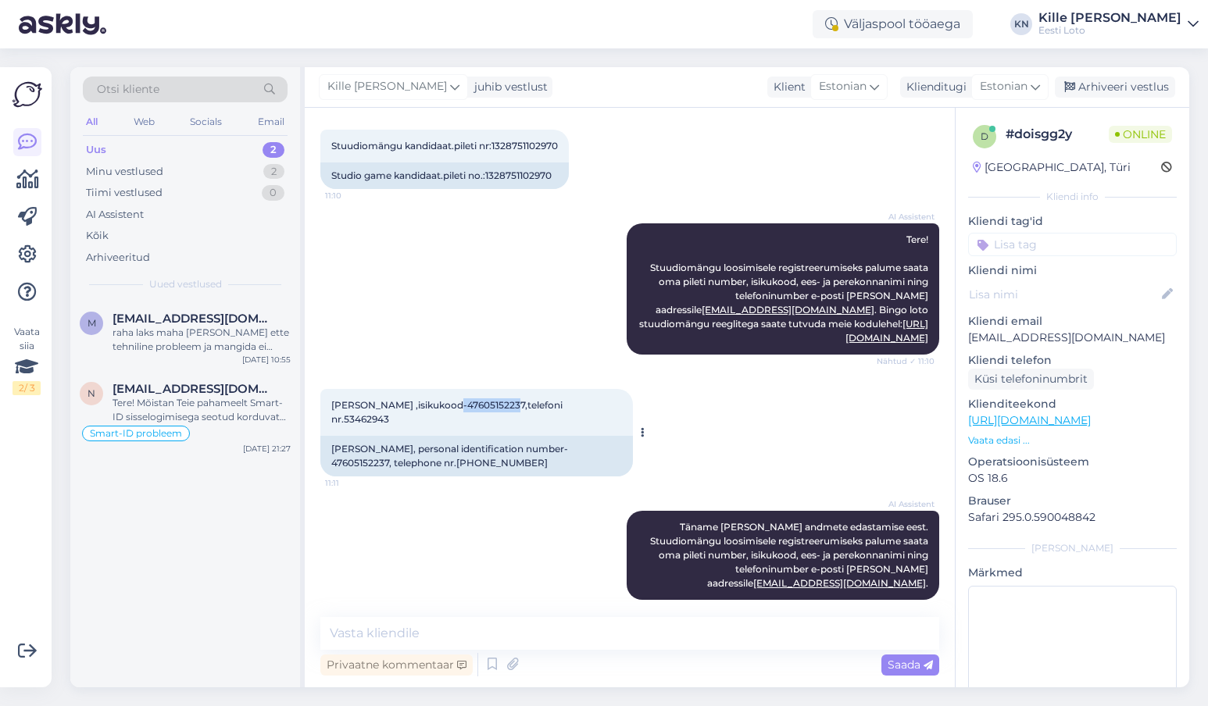
click at [475, 408] on span "[PERSON_NAME] ,isikukood-47605152237,telefoni nr.53462943" at bounding box center [448, 412] width 234 height 26
copy span "47605152237"
click at [565, 407] on span "[PERSON_NAME] ,isikukood-47605152237,telefoni nr.53462943" at bounding box center [448, 412] width 234 height 26
copy span "53462943"
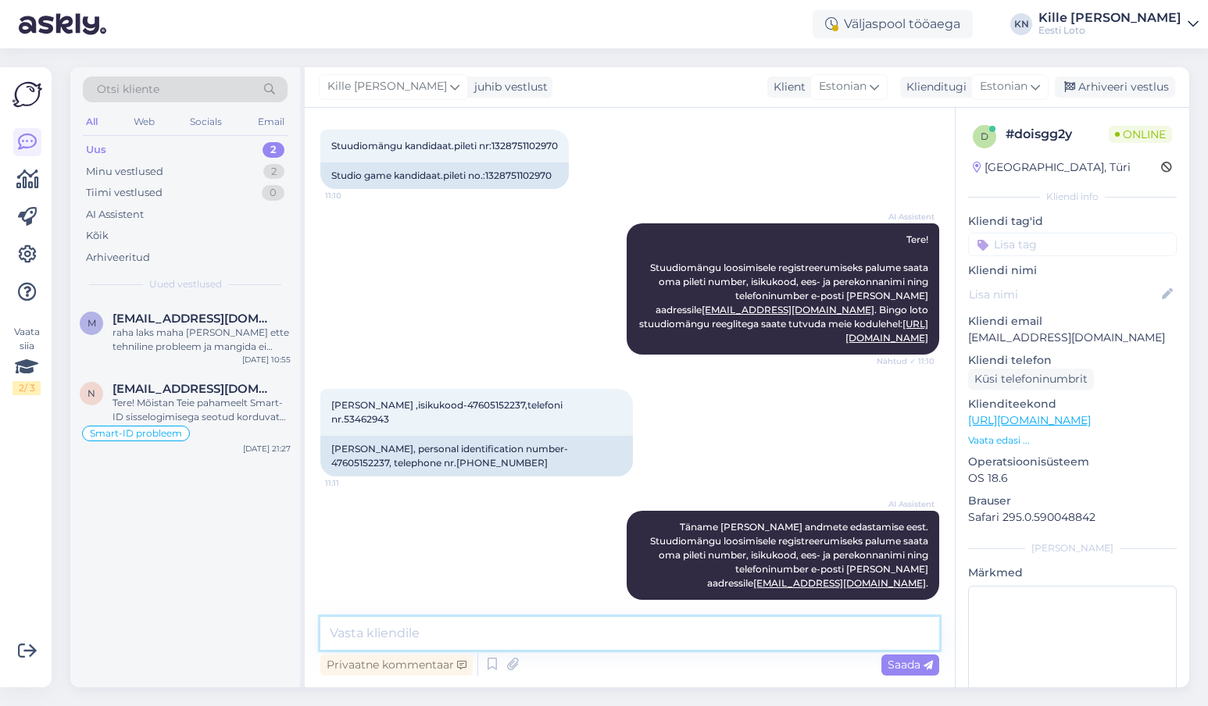
click at [563, 434] on textarea at bounding box center [629, 633] width 619 height 33
paste textarea "Olete registreeritud Bingo loto stuudiomängus osalejate loosimisele, mille käig…"
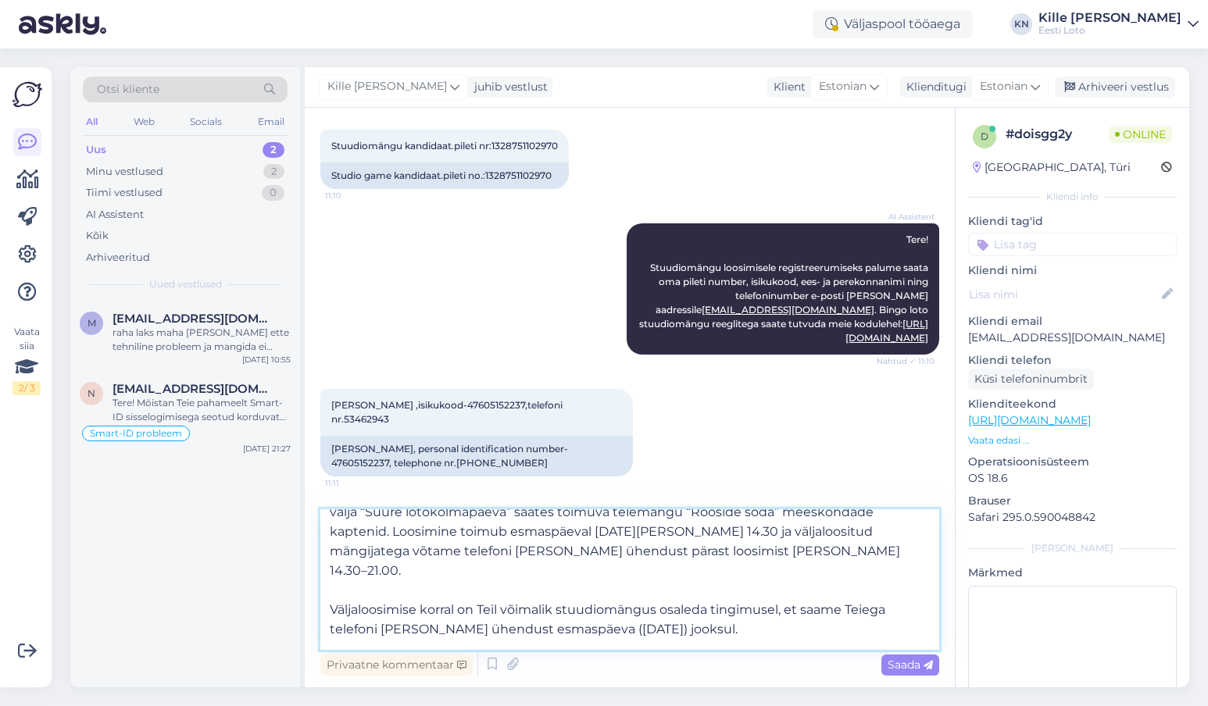
scroll to position [67, 0]
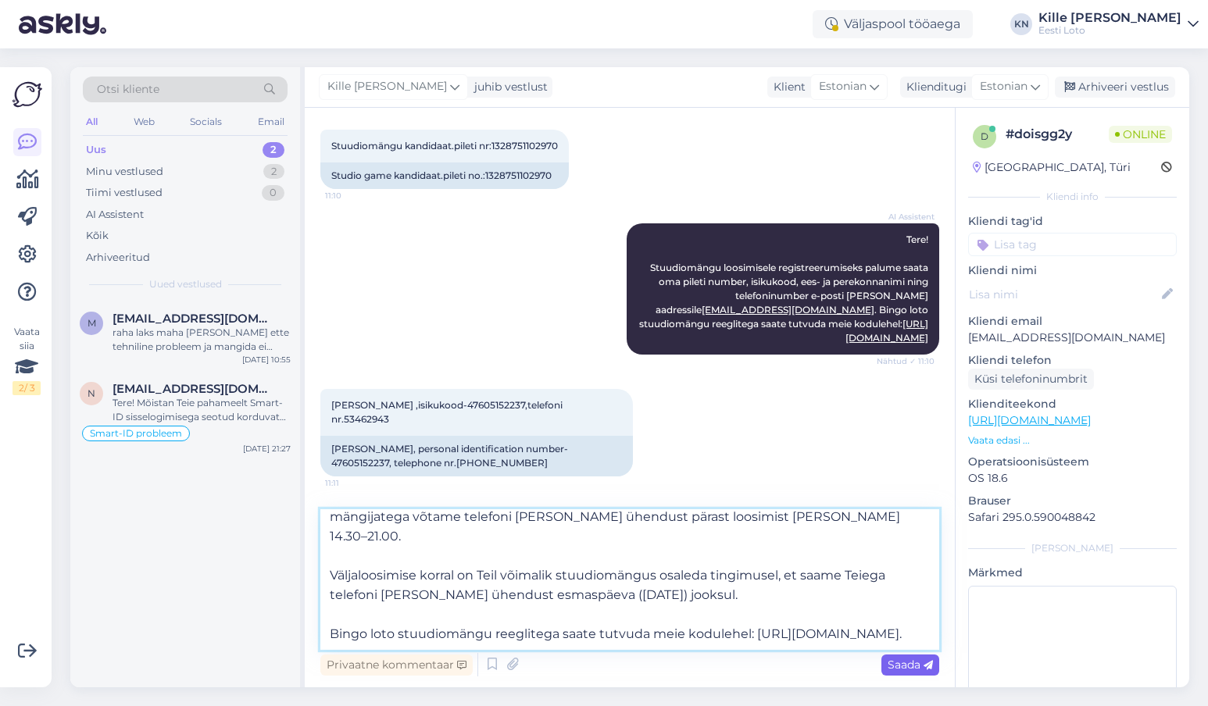
type textarea "Olete registreeritud Bingo loto stuudiomängus osalejate loosimisele, mille käig…"
click at [747, 434] on div "Saada" at bounding box center [910, 665] width 58 height 21
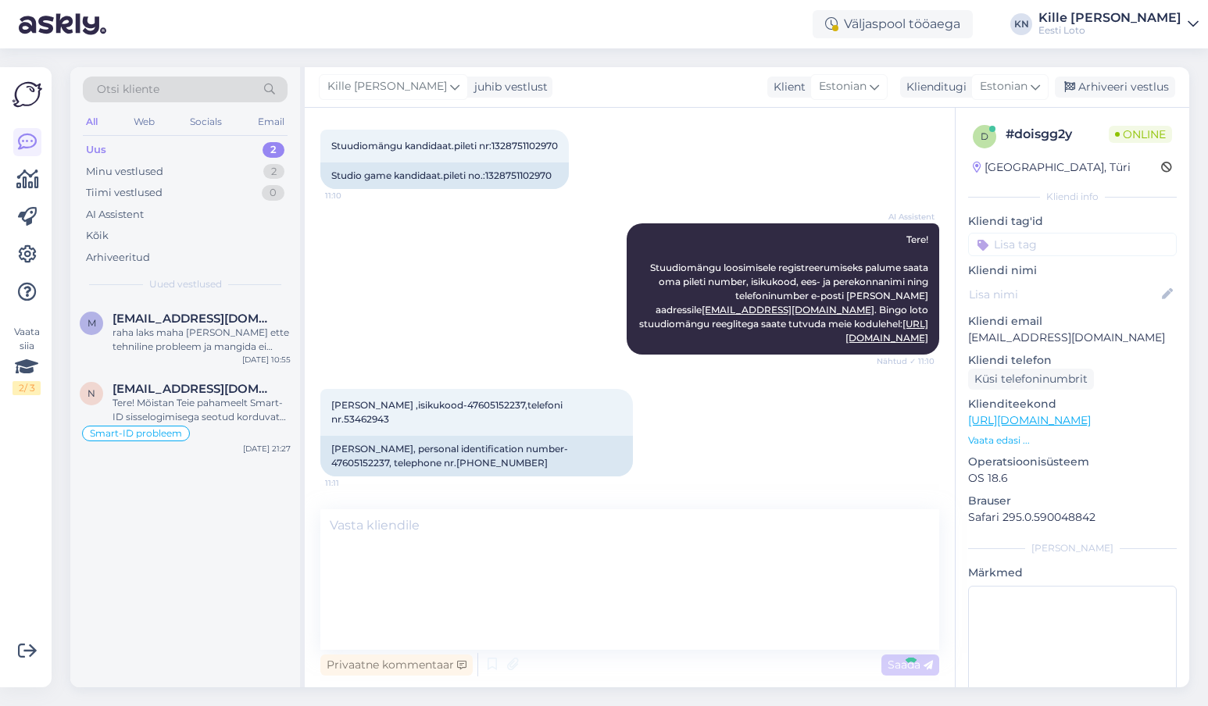
scroll to position [0, 0]
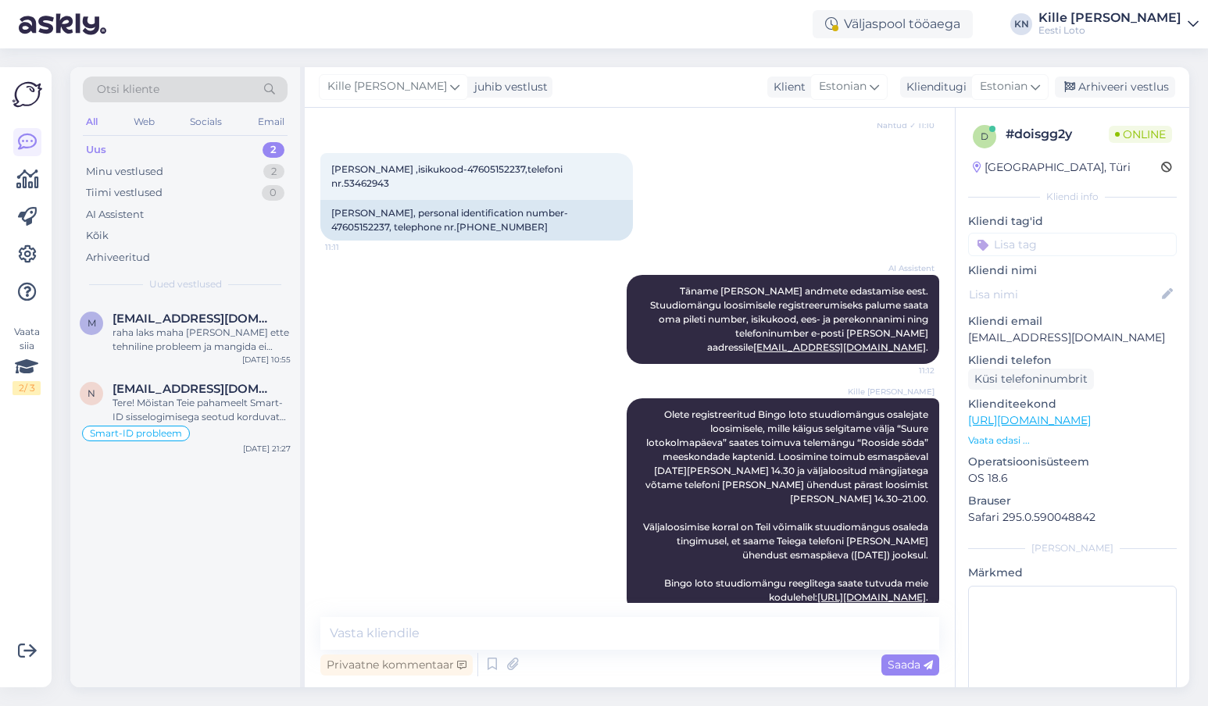
click at [747, 241] on input at bounding box center [1072, 244] width 209 height 23
type input "s"
type input "bingo"
click at [747, 289] on span "Bingo TV registreerimine" at bounding box center [1072, 287] width 116 height 9
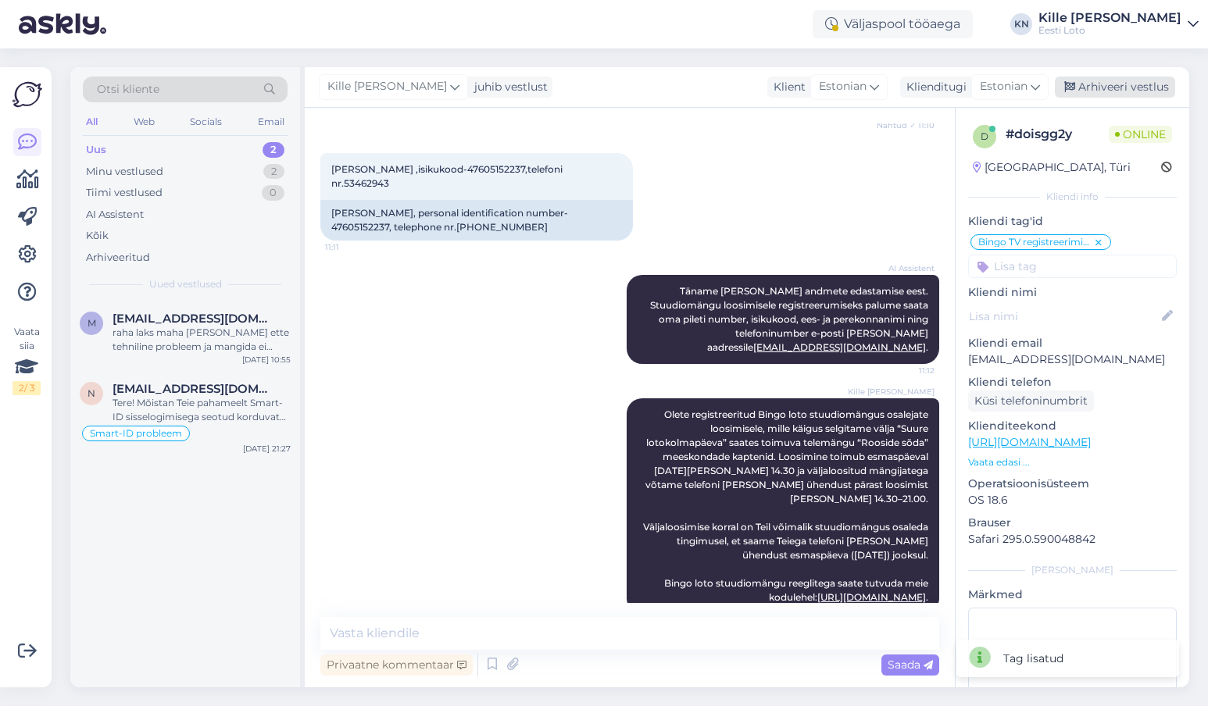
click at [747, 91] on div "Arhiveeri vestlus" at bounding box center [1115, 87] width 120 height 21
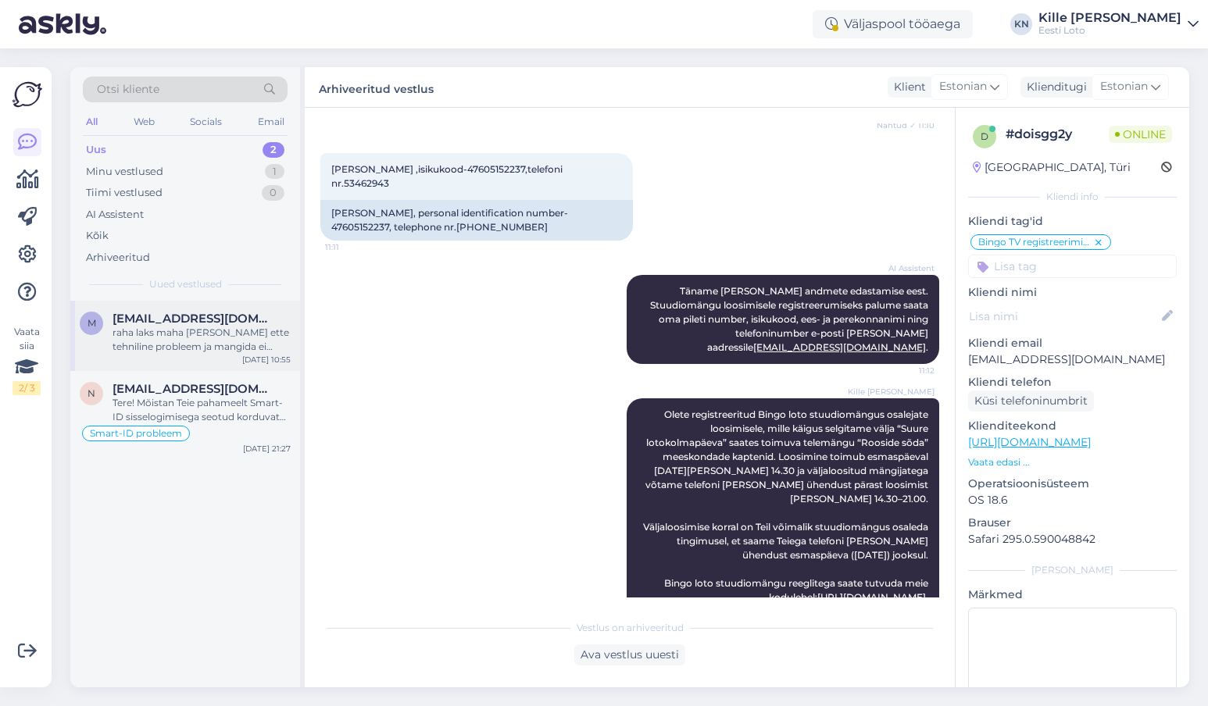
click at [167, 340] on div "raha laks maha [PERSON_NAME] ette tehniline probleem ja mangida ei saanudki" at bounding box center [201, 340] width 178 height 28
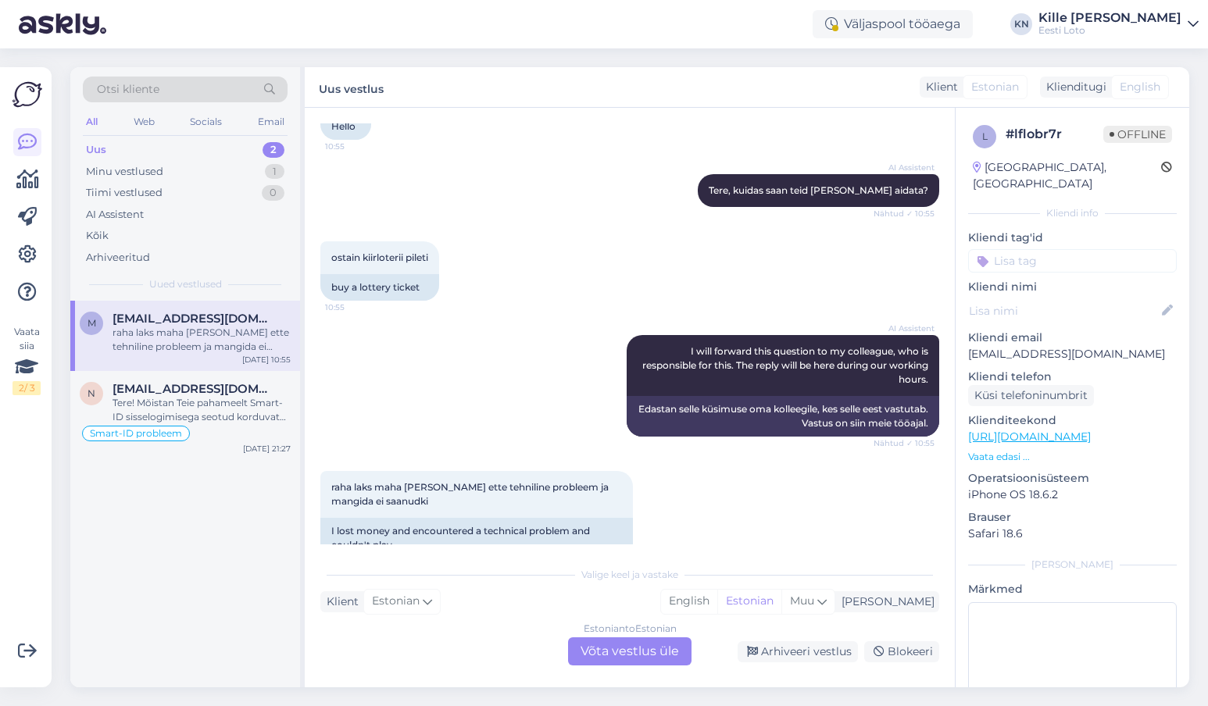
scroll to position [157, 0]
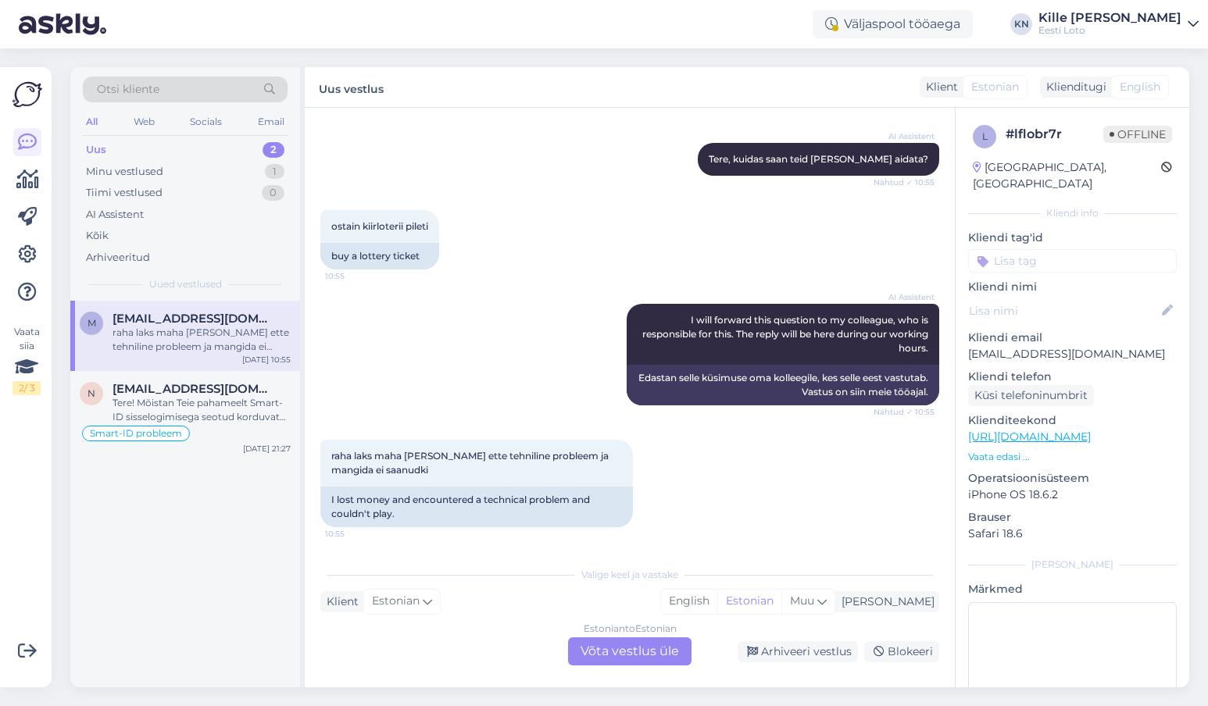
click at [747, 346] on p "[EMAIL_ADDRESS][DOMAIN_NAME]" at bounding box center [1072, 354] width 209 height 16
click at [625, 434] on div "Estonian to Estonian Võta vestlus üle" at bounding box center [629, 651] width 123 height 28
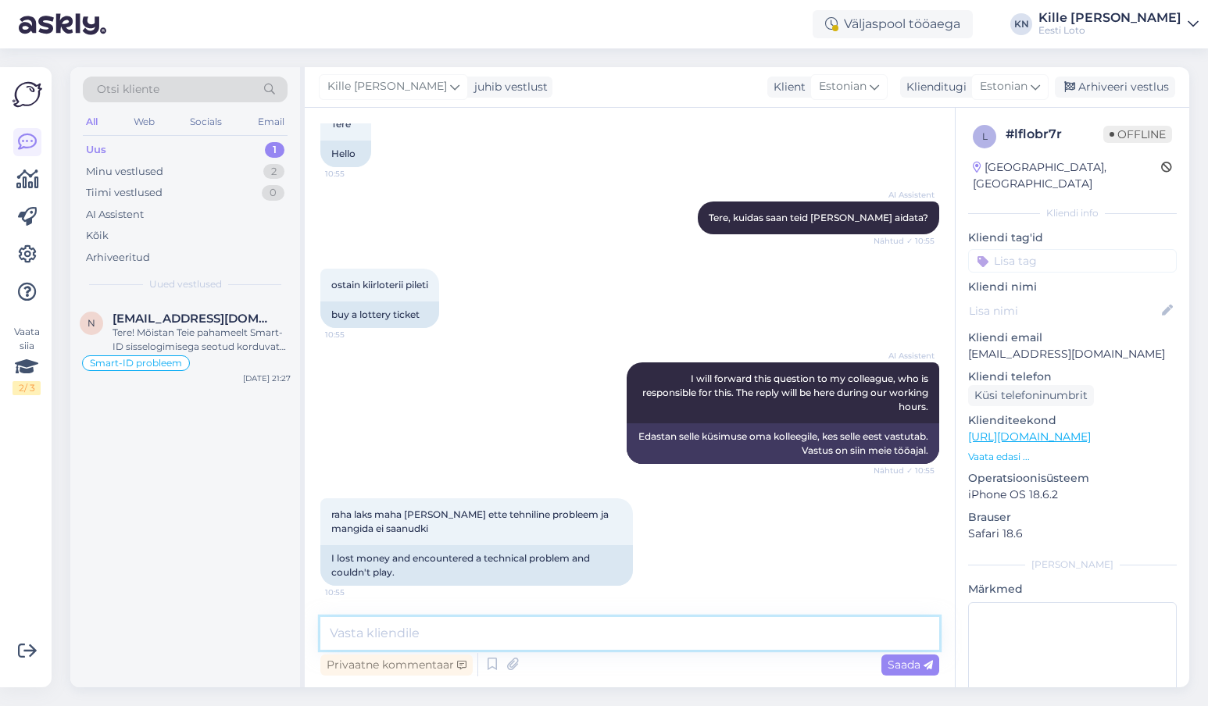
click at [554, 434] on textarea at bounding box center [629, 633] width 619 height 33
paste textarea "Teie E-kiirloterii pileti ostmisel ilmnes tehniline tõrge, mistõttu see tühista…"
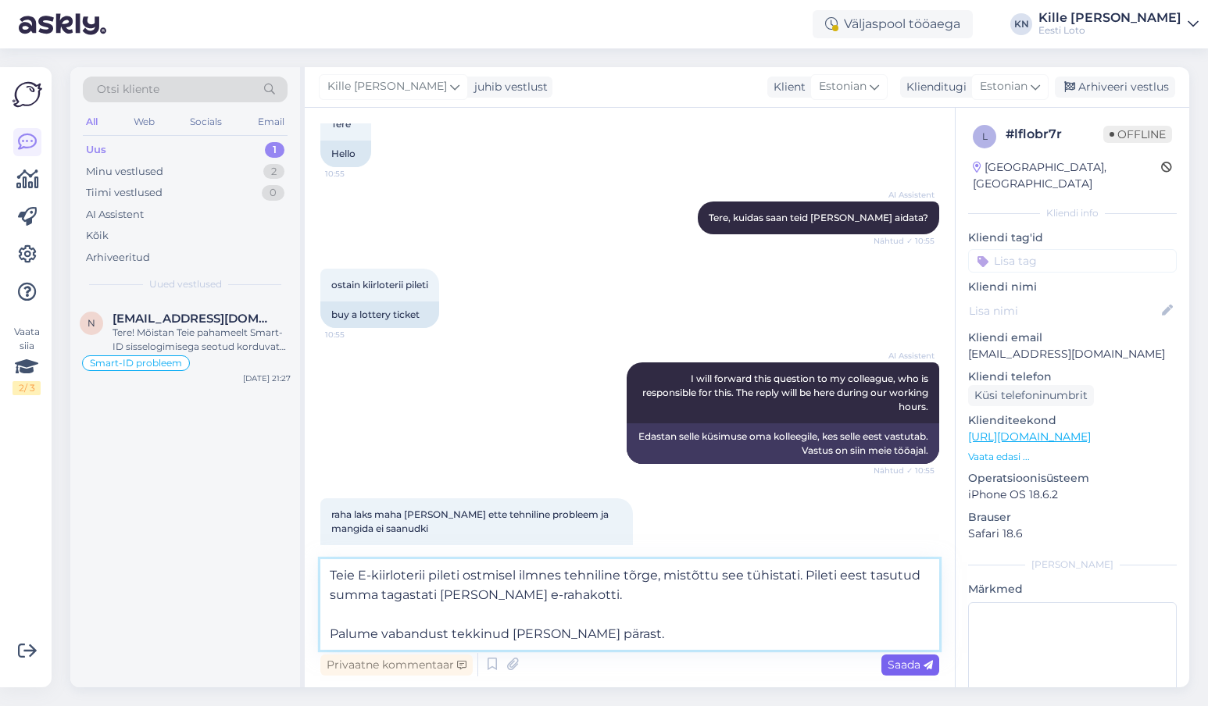
type textarea "Teie E-kiirloterii pileti ostmisel ilmnes tehniline tõrge, mistõttu see tühista…"
click at [747, 434] on span "Saada" at bounding box center [909, 665] width 45 height 14
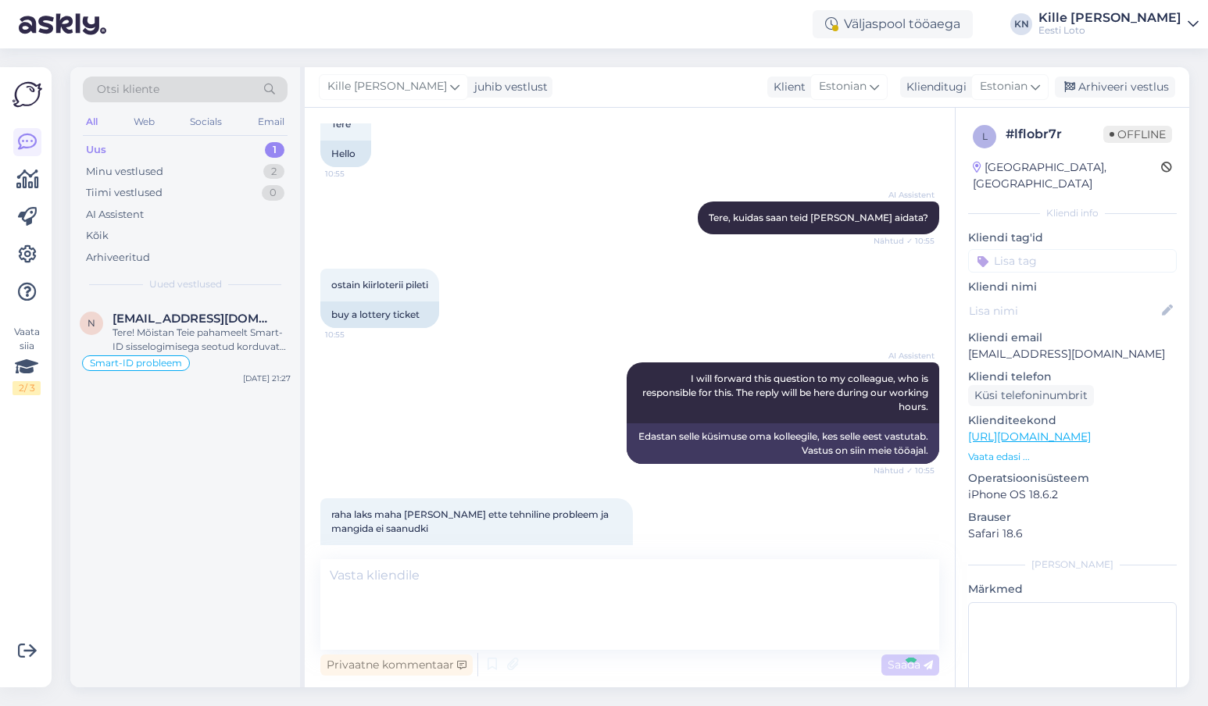
scroll to position [222, 0]
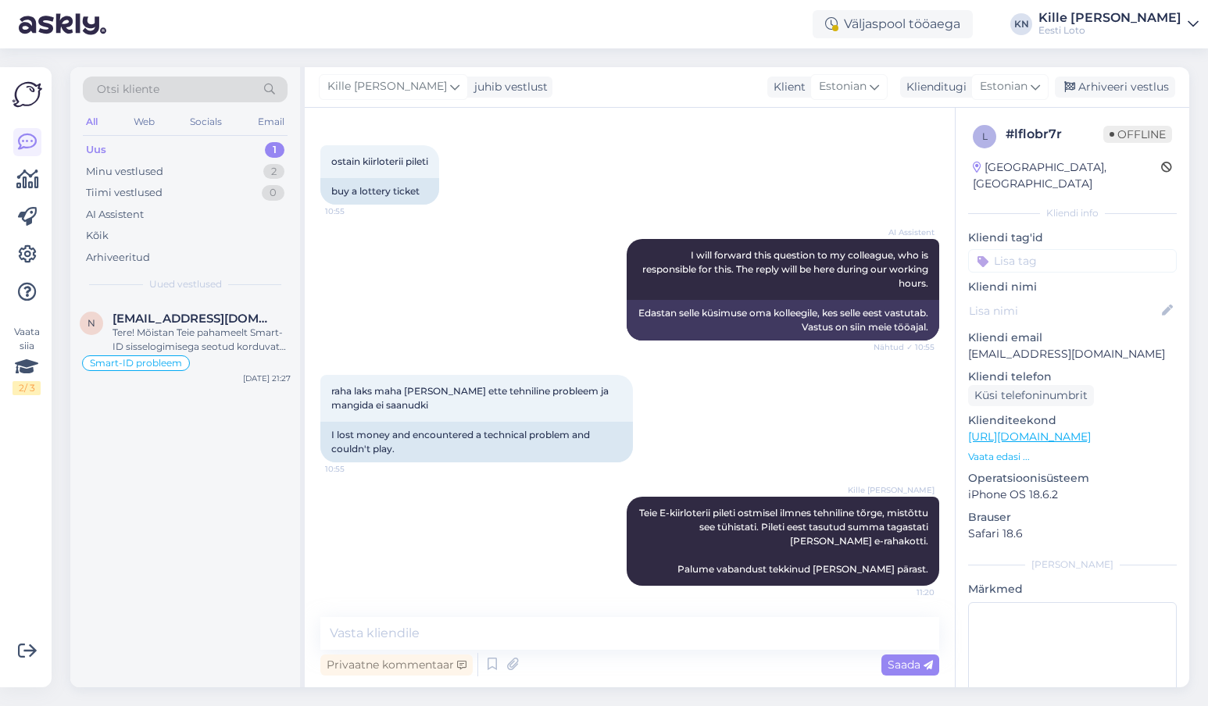
click at [747, 250] on input at bounding box center [1072, 260] width 209 height 23
type input "e-kiir"
click at [747, 282] on div "e-kiirloterii" at bounding box center [1072, 304] width 209 height 44
click at [747, 299] on span "e-kiirloterii" at bounding box center [1073, 303] width 50 height 9
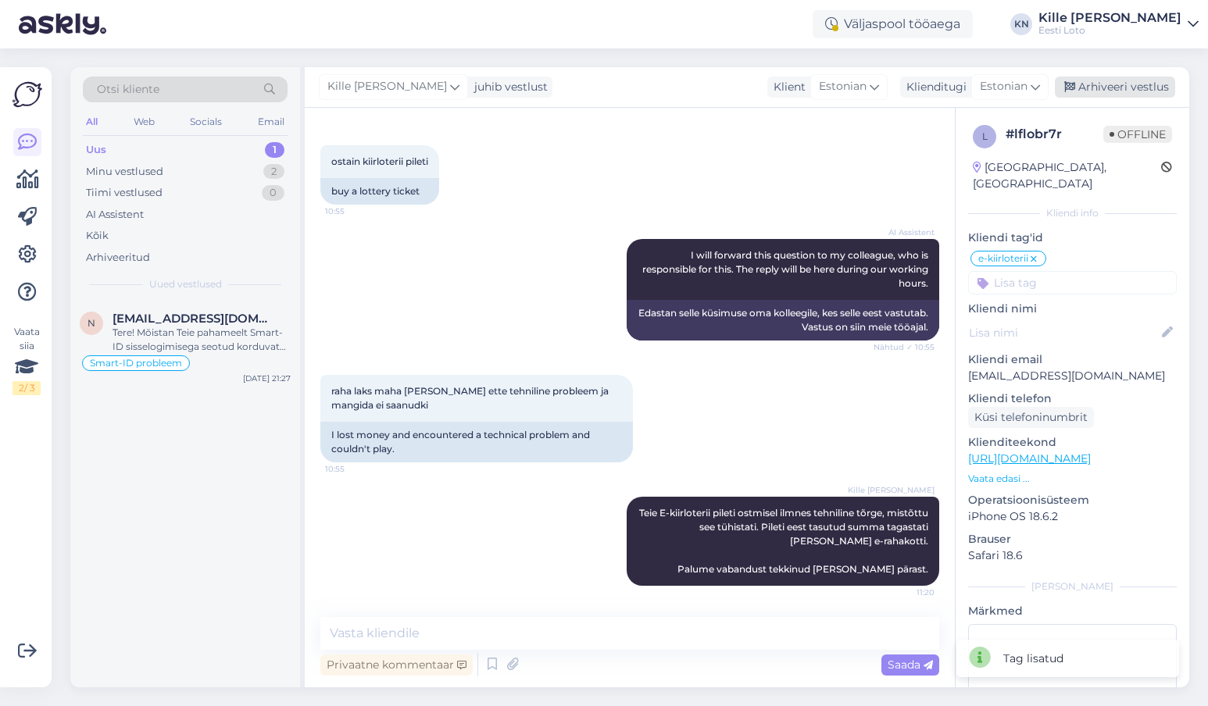
click at [747, 84] on div "Arhiveeri vestlus" at bounding box center [1115, 87] width 120 height 21
